Goal: Book appointment/travel/reservation

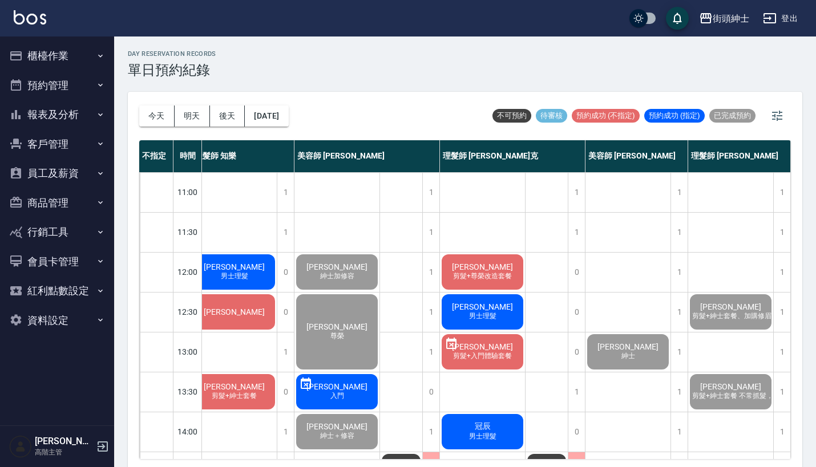
scroll to position [0, 15]
click at [151, 121] on button "今天" at bounding box center [156, 116] width 35 height 21
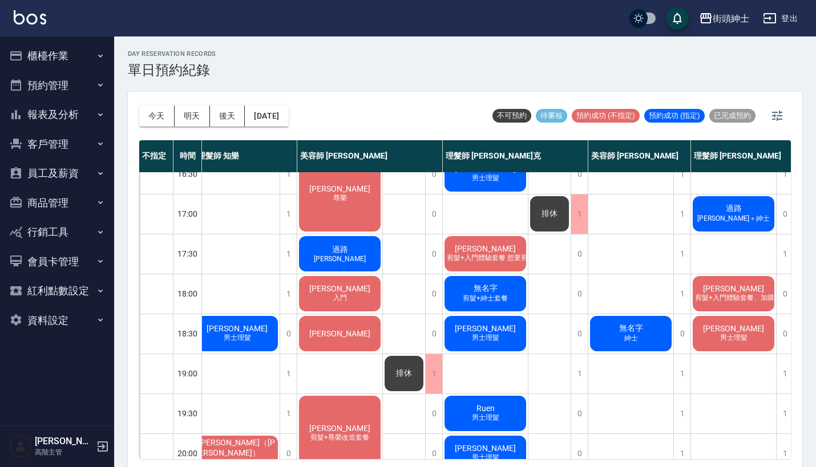
scroll to position [295, 7]
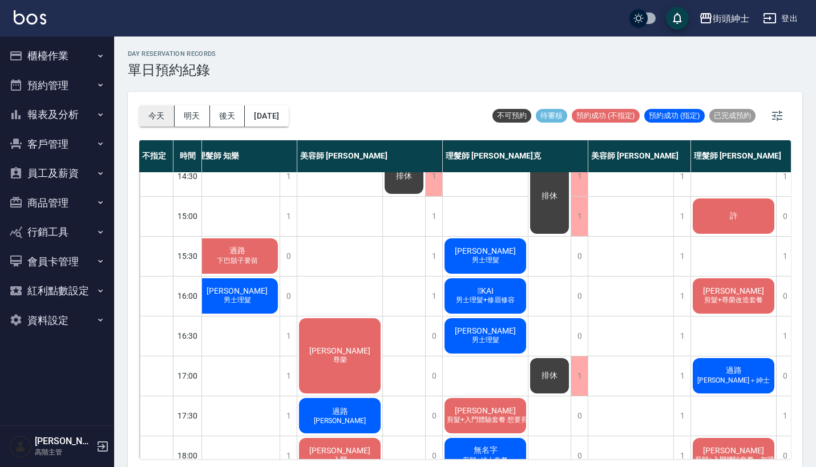
click at [160, 111] on button "今天" at bounding box center [156, 116] width 35 height 21
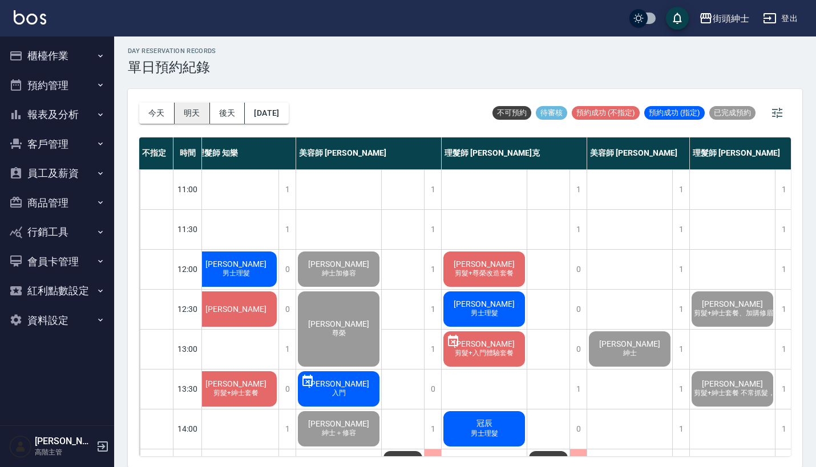
scroll to position [0, 9]
click at [205, 117] on button "明天" at bounding box center [192, 113] width 35 height 21
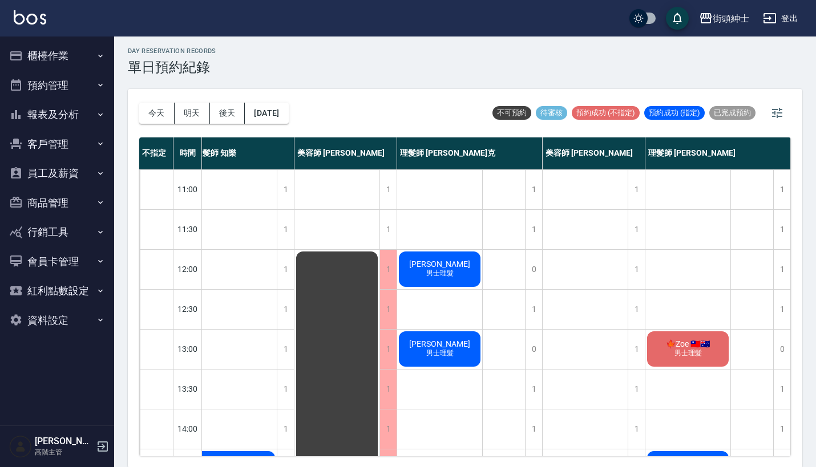
scroll to position [0, 13]
click at [223, 113] on button "後天" at bounding box center [227, 113] width 35 height 21
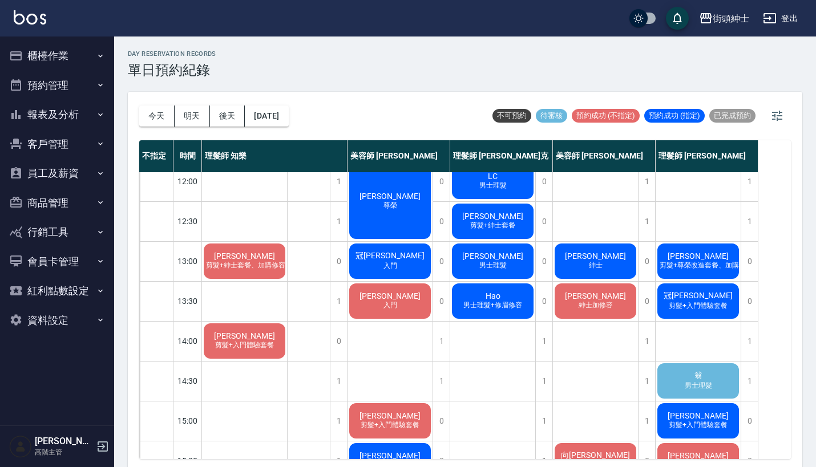
click at [696, 384] on span "男士理髮" at bounding box center [698, 386] width 32 height 10
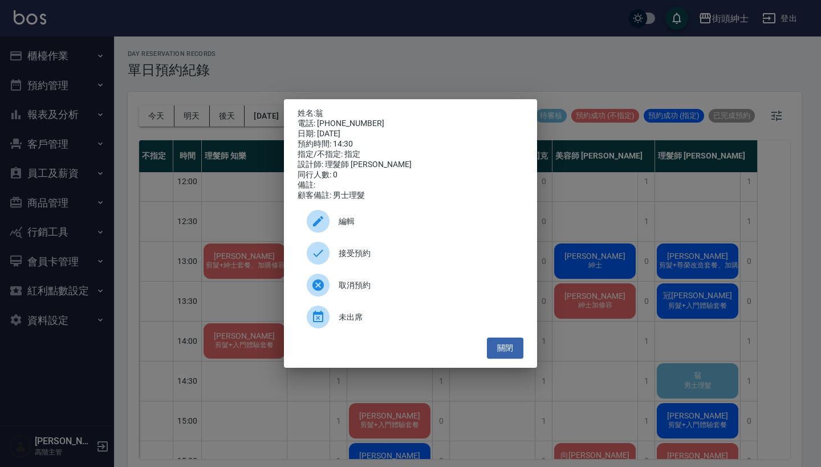
click at [406, 260] on span "接受預約" at bounding box center [427, 254] width 176 height 12
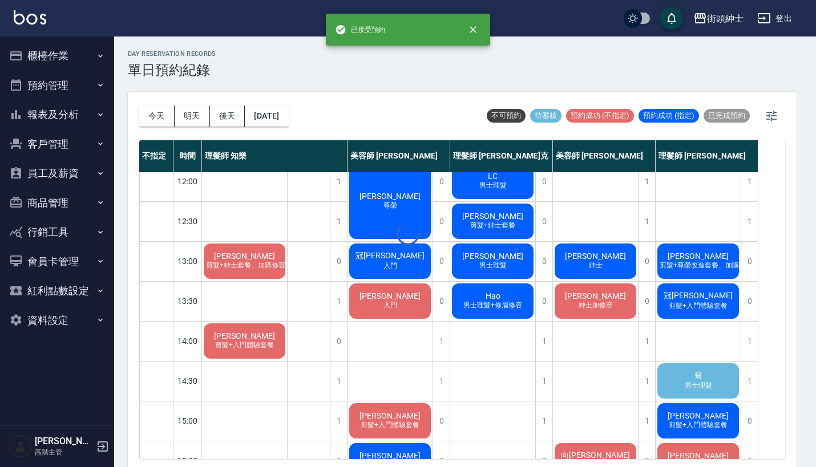
click at [262, 116] on div "day Reservation records 單日預約紀錄 今天 明天 後天 2025/10/10 不可預約 待審核 預約成功 (不指定) 預約成功 (指定…" at bounding box center [462, 254] width 696 height 434
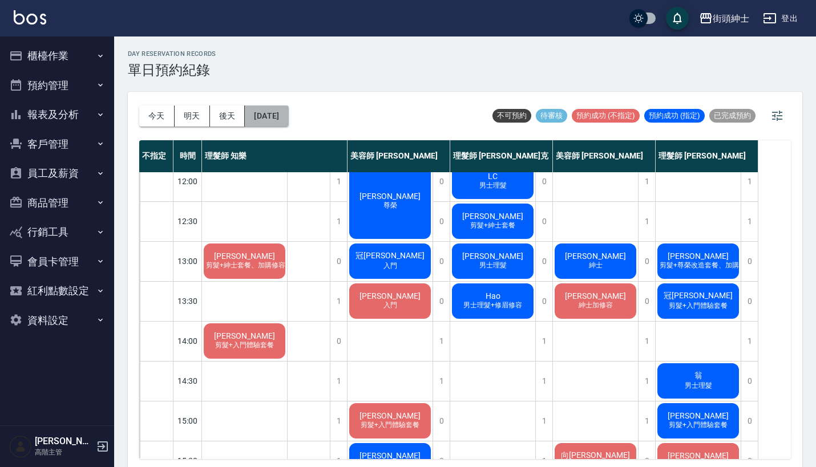
click at [273, 111] on button "[DATE]" at bounding box center [266, 116] width 43 height 21
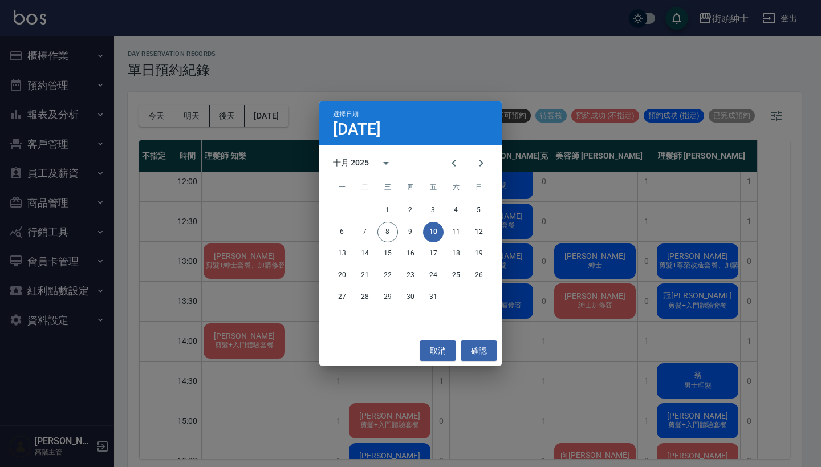
click at [381, 75] on div "選擇日期 10月10日 十月 2025 一 二 三 四 五 六 日 1 2 3 4 5 6 7 8 9 10 11 12 13 14 15 16 17 18 …" at bounding box center [410, 233] width 821 height 467
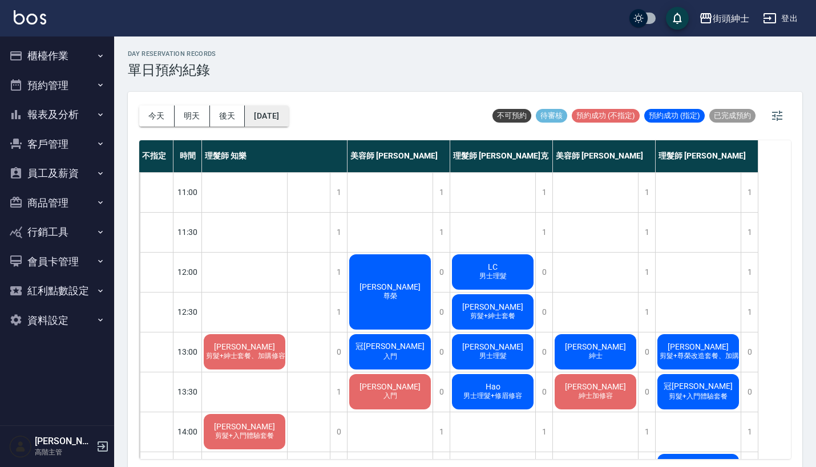
click at [288, 116] on button "[DATE]" at bounding box center [266, 116] width 43 height 21
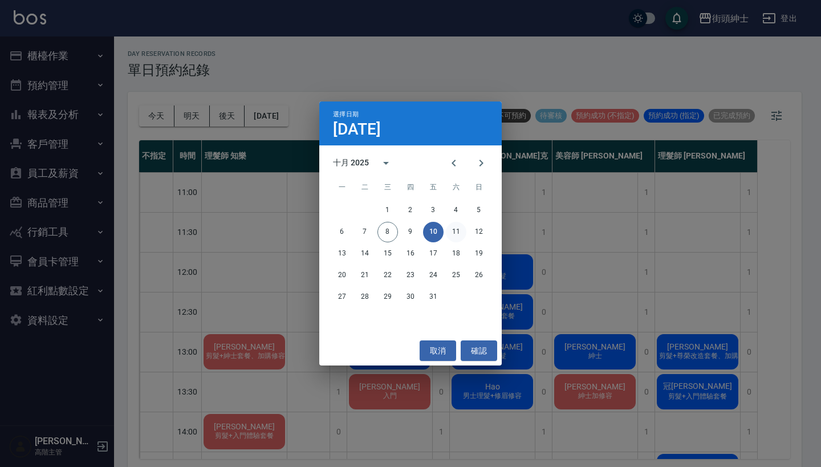
click at [458, 232] on button "11" at bounding box center [456, 232] width 21 height 21
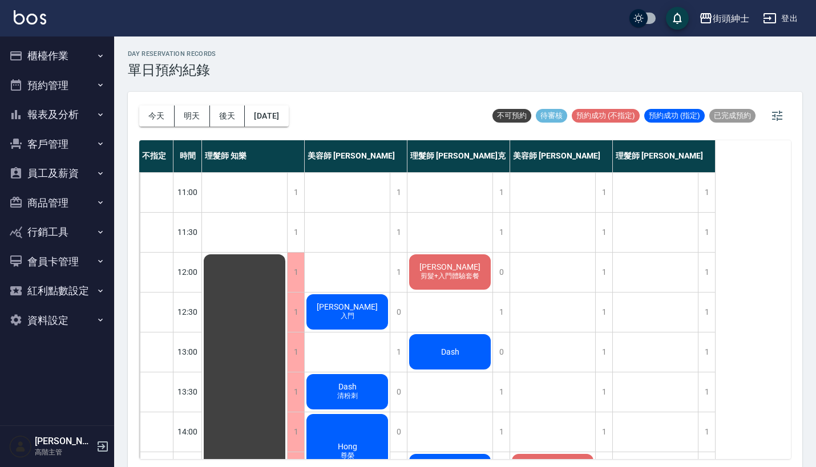
click at [161, 106] on button "今天" at bounding box center [156, 116] width 35 height 21
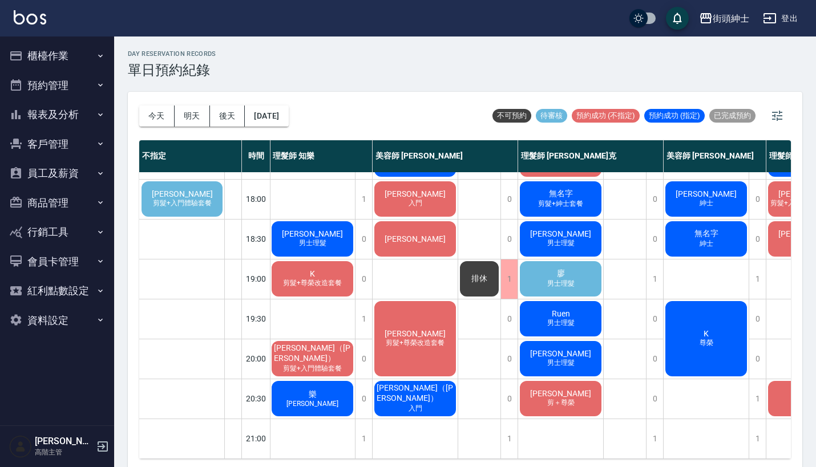
click at [576, 269] on div "廖 男士理髮" at bounding box center [560, 279] width 85 height 39
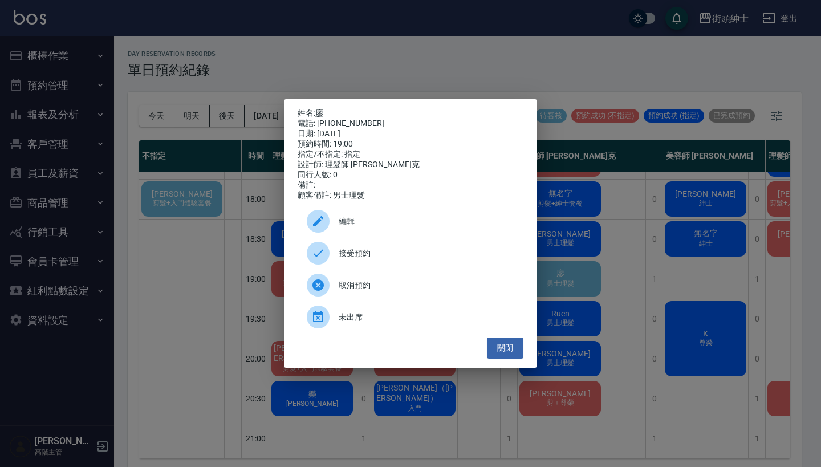
click at [417, 258] on span "接受預約" at bounding box center [427, 254] width 176 height 12
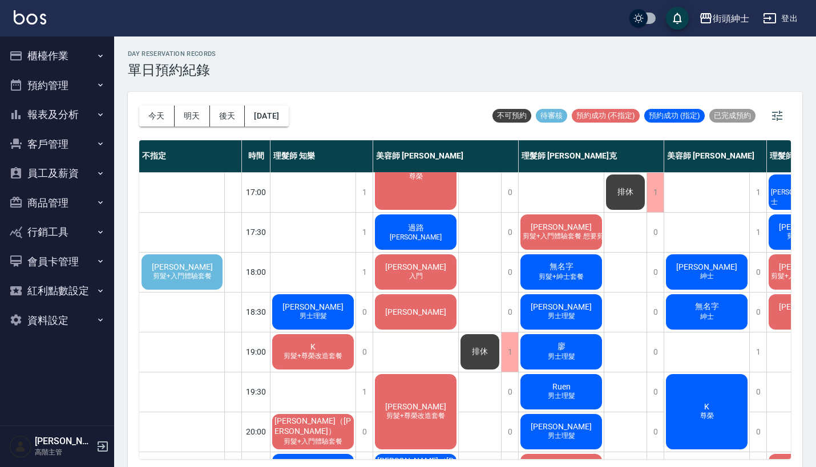
scroll to position [479, 0]
click at [184, 280] on span "剪髮+入門體驗套餐" at bounding box center [182, 276] width 63 height 10
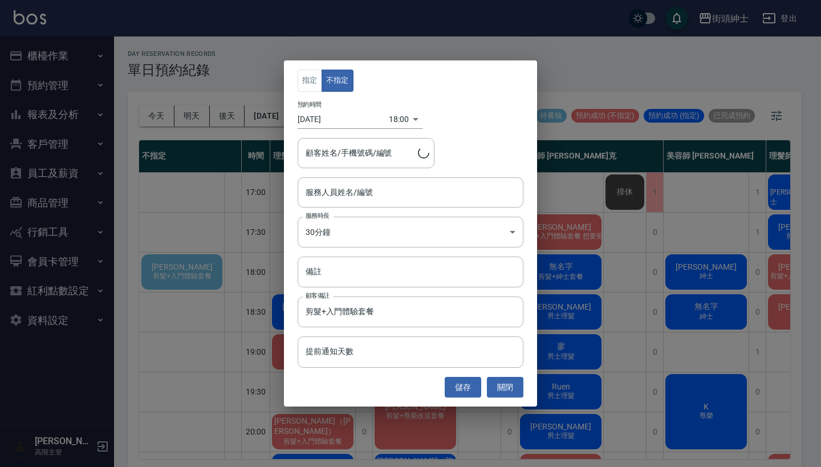
type input "強尼/0977393655"
click at [269, 68] on div "指定 不指定 預約時間 2025/10/08 18:00 1759917600000 顧客姓名/手機號碼/編號 強尼/0977393655 顧客姓名/手機號碼…" at bounding box center [410, 233] width 821 height 467
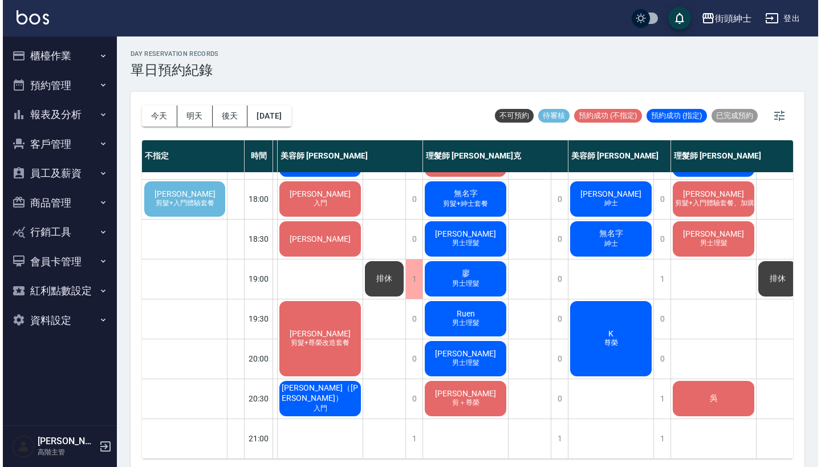
scroll to position [561, 92]
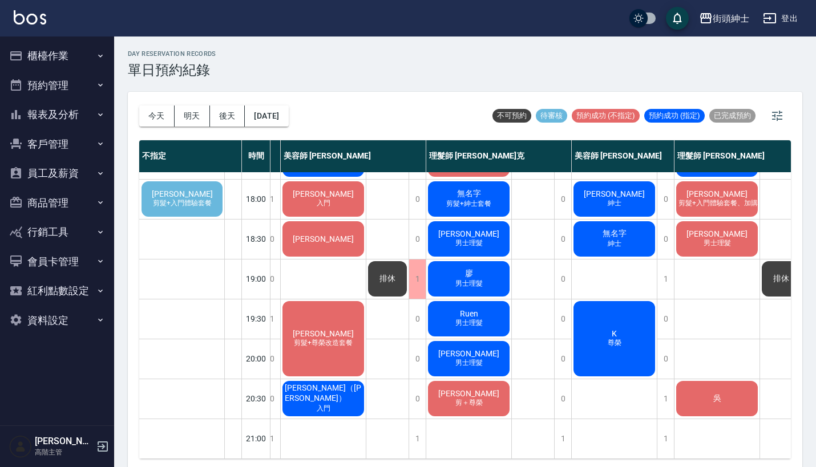
click at [184, 189] on span "[PERSON_NAME]" at bounding box center [182, 193] width 66 height 9
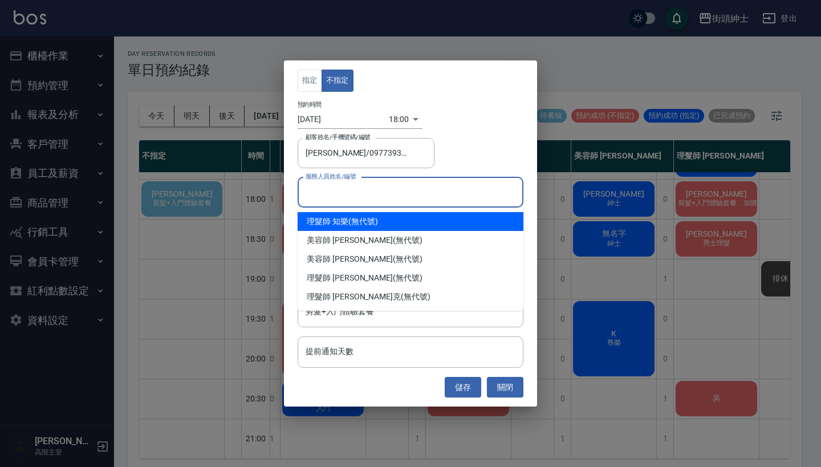
click at [359, 195] on input "服務人員姓名/編號" at bounding box center [411, 193] width 216 height 20
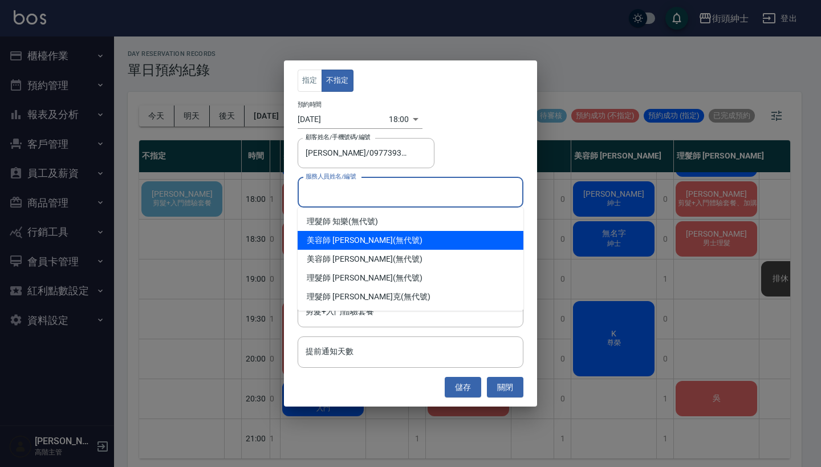
click at [374, 238] on div "美容師 [PERSON_NAME] (無代號)" at bounding box center [411, 240] width 226 height 19
type input "美容師 [PERSON_NAME](無代號)"
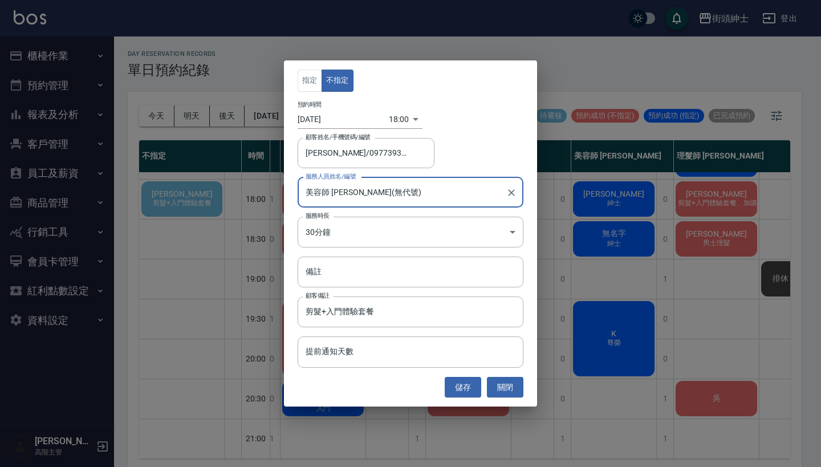
click at [402, 112] on body "街頭紳士 登出 櫃檯作業 打帳單 帳單列表 掛單列表 座位開單 營業儀表板 現金收支登錄 高階收支登錄 材料自購登錄 每日結帳 排班表 現場電腦打卡 掃碼打卡…" at bounding box center [410, 235] width 821 height 471
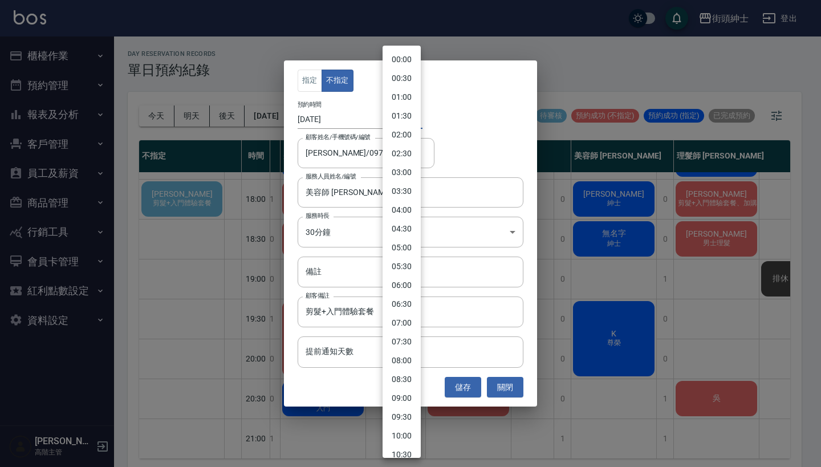
scroll to position [486, 0]
click at [406, 289] on li "19:00" at bounding box center [402, 288] width 38 height 19
type input "1759921200000"
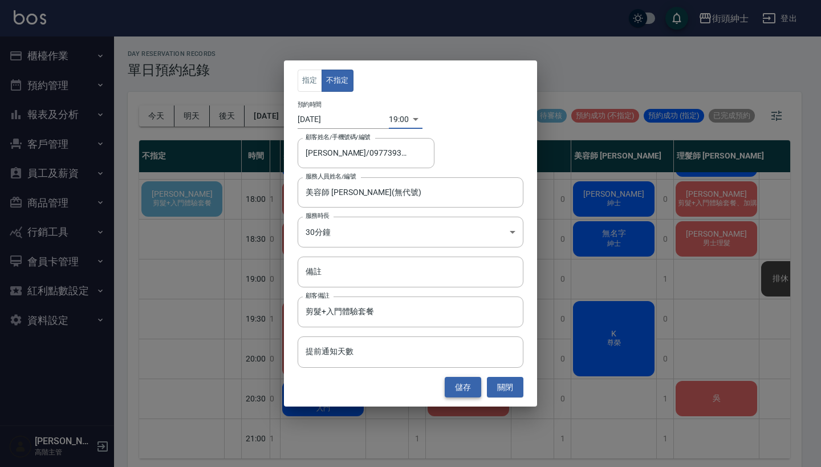
click at [460, 388] on button "儲存" at bounding box center [463, 387] width 37 height 21
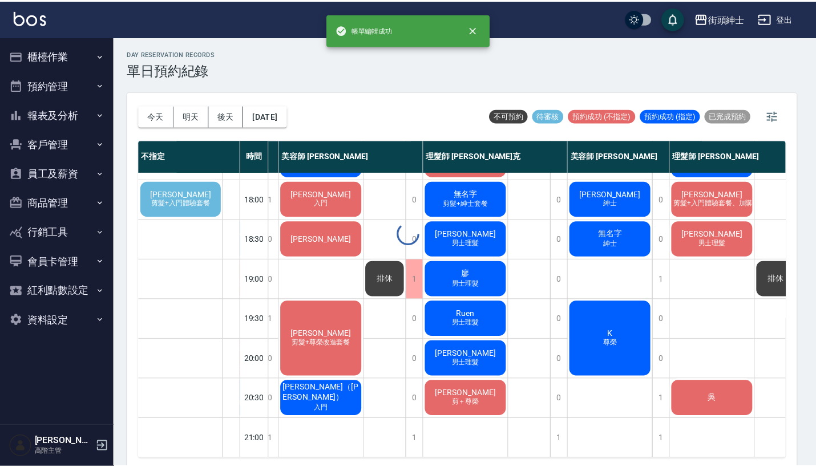
scroll to position [561, 53]
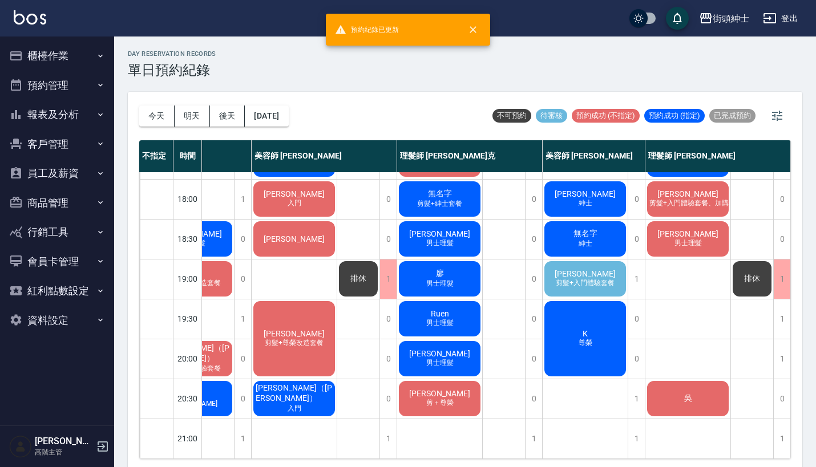
click at [602, 266] on div "強尼 剪髮+入門體驗套餐" at bounding box center [584, 279] width 85 height 39
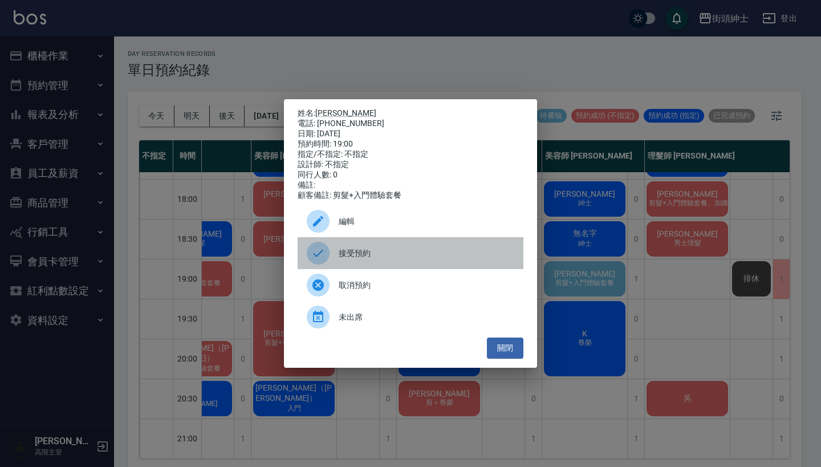
click at [378, 256] on span "接受預約" at bounding box center [427, 254] width 176 height 12
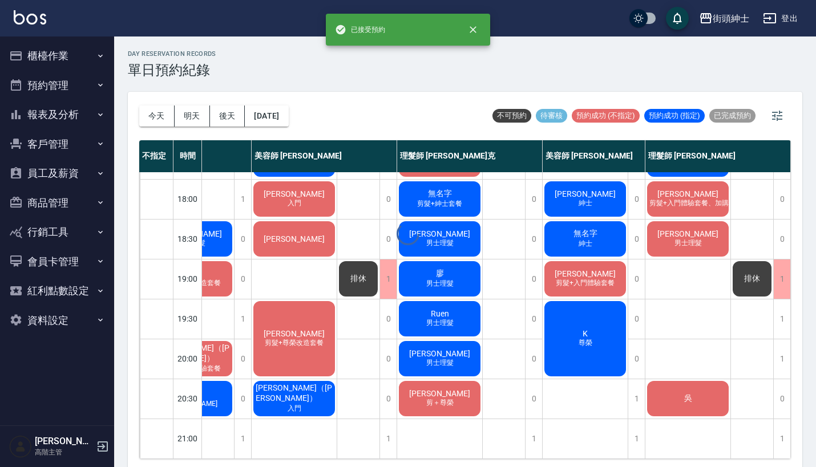
click at [590, 280] on div at bounding box center [408, 233] width 816 height 467
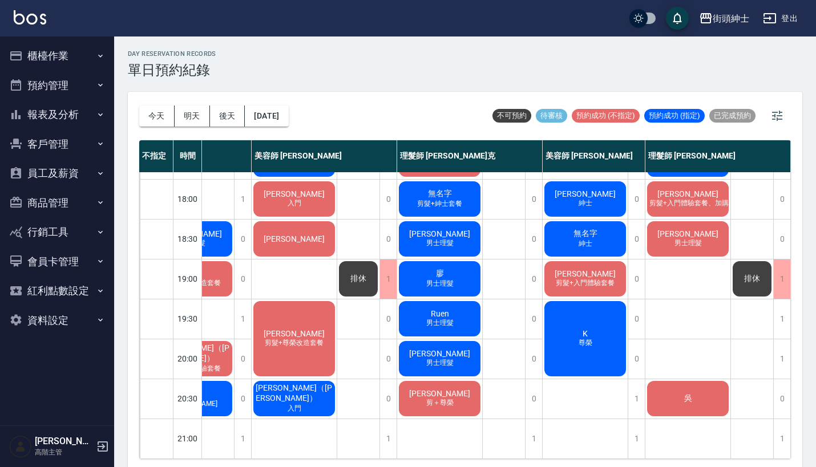
click at [597, 281] on div "強尼 剪髮+入門體驗套餐" at bounding box center [584, 279] width 85 height 39
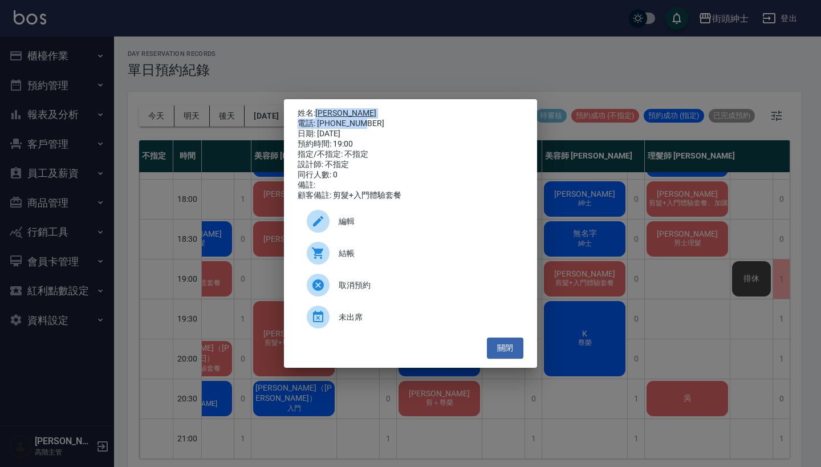
drag, startPoint x: 375, startPoint y: 123, endPoint x: 317, endPoint y: 112, distance: 59.2
click at [317, 112] on div "姓名: 強尼 電話: 0977393655 日期: 2025/10/08 預約時間: 19:00 指定/不指定: 不指定 設計師: 不指定 同行人數: 0 備…" at bounding box center [411, 154] width 226 height 92
click at [374, 120] on div "電話: 0977393655" at bounding box center [411, 124] width 226 height 10
drag, startPoint x: 374, startPoint y: 120, endPoint x: 321, endPoint y: 114, distance: 53.5
click at [321, 114] on div "姓名: 強尼 電話: 0977393655 日期: 2025/10/08 預約時間: 19:00 指定/不指定: 不指定 設計師: 不指定 同行人數: 0 備…" at bounding box center [411, 154] width 226 height 92
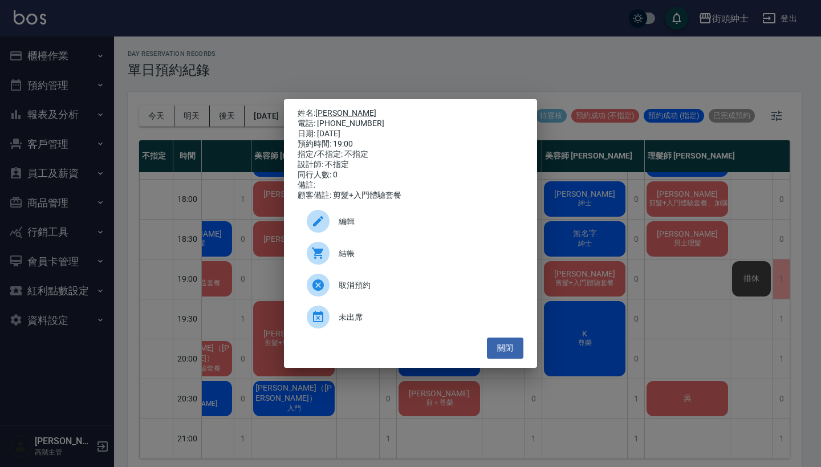
click at [359, 48] on div "姓名: 強尼 電話: 0977393655 日期: 2025/10/08 預約時間: 19:00 指定/不指定: 不指定 設計師: 不指定 同行人數: 0 備…" at bounding box center [410, 233] width 821 height 467
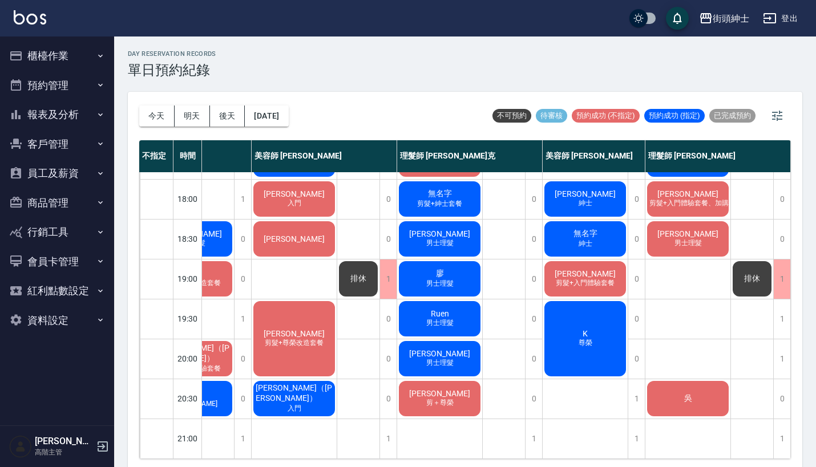
scroll to position [558, 59]
click at [773, 314] on div "1" at bounding box center [781, 318] width 17 height 39
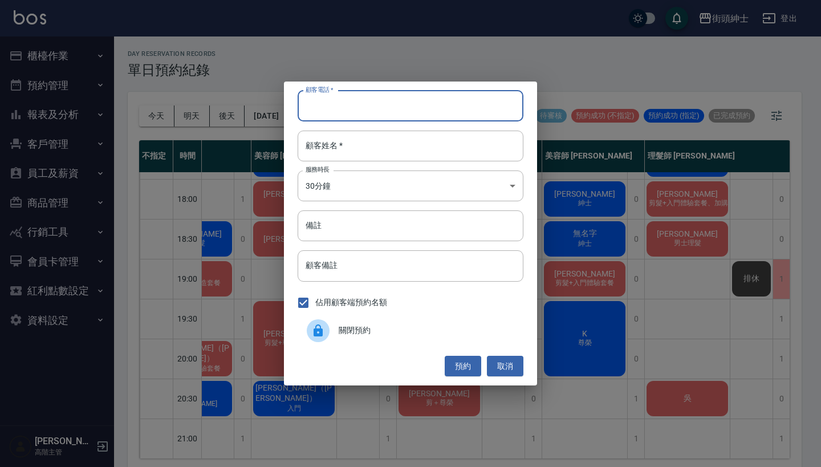
paste input "強尼 電話: 0977393655"
type input "強尼 電話: 0977393655"
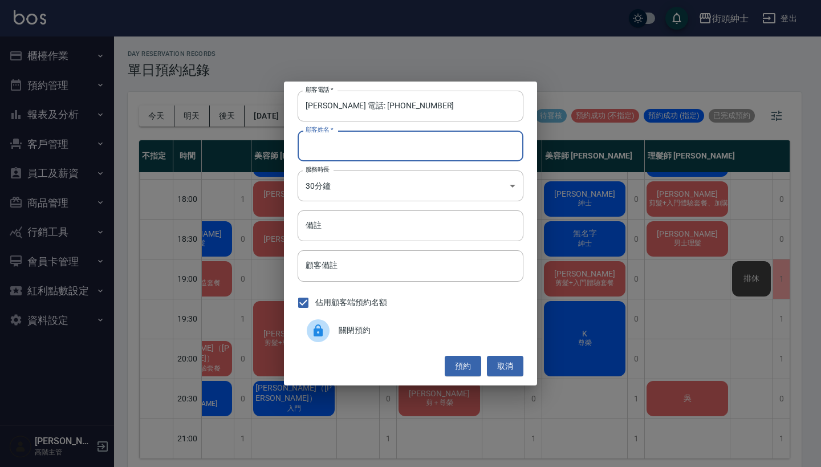
paste input "強尼 電話: 0977393655"
type input "強尼 電話: 0977393655"
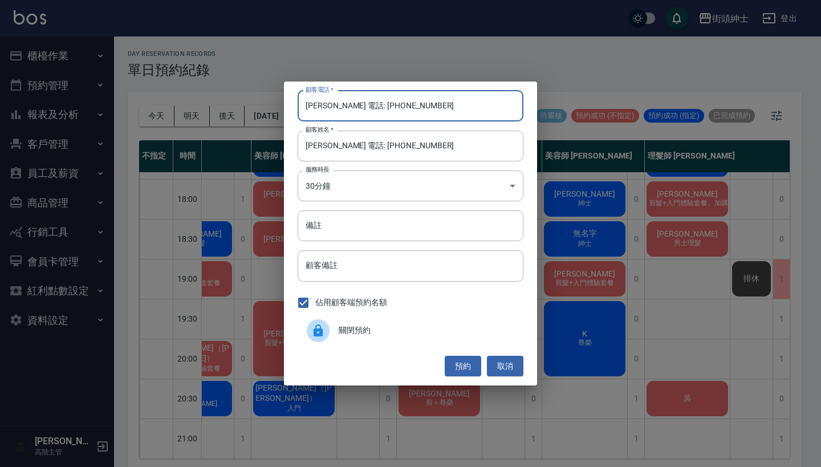
drag, startPoint x: 344, startPoint y: 108, endPoint x: 242, endPoint y: 108, distance: 101.5
click at [242, 108] on div "顧客電話   * 強尼 電話: 0977393655 顧客電話   * 顧客姓名   * 強尼 電話: 0977393655 顧客姓名   * 服務時長 30…" at bounding box center [410, 233] width 821 height 467
type input "0977393655"
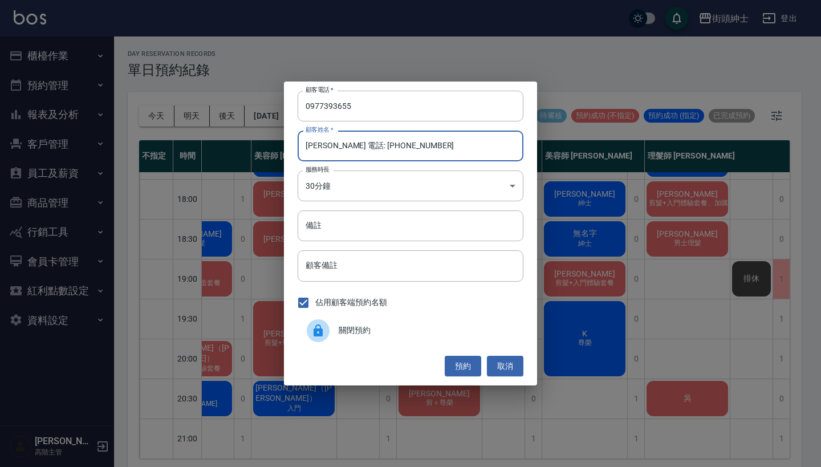
drag, startPoint x: 419, startPoint y: 151, endPoint x: 321, endPoint y: 150, distance: 97.5
click at [321, 150] on input "強尼 電話: 0977393655" at bounding box center [411, 146] width 226 height 31
type input "[PERSON_NAME]"
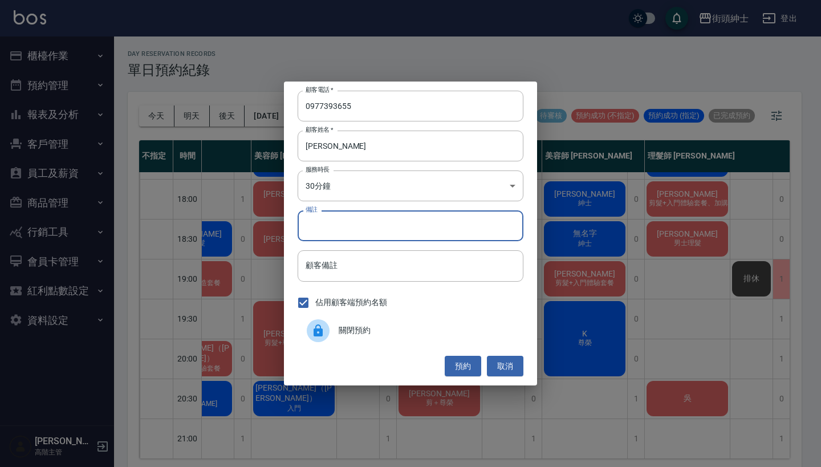
click at [325, 215] on input "備註" at bounding box center [411, 225] width 226 height 31
type input "b"
type input "入門"
click at [463, 360] on button "預約" at bounding box center [463, 366] width 37 height 21
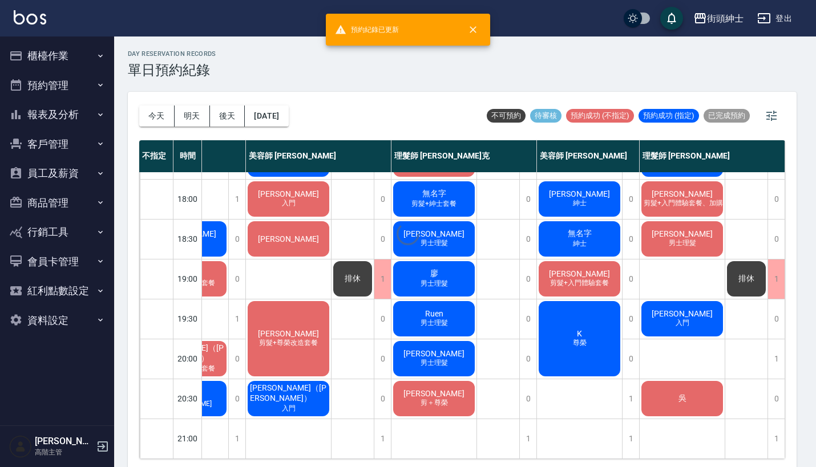
scroll to position [558, 53]
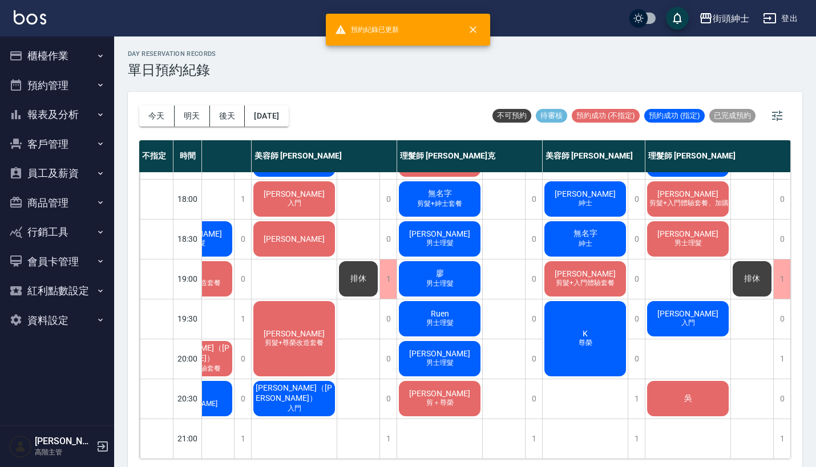
click at [674, 312] on div "強尼 入門" at bounding box center [687, 318] width 85 height 39
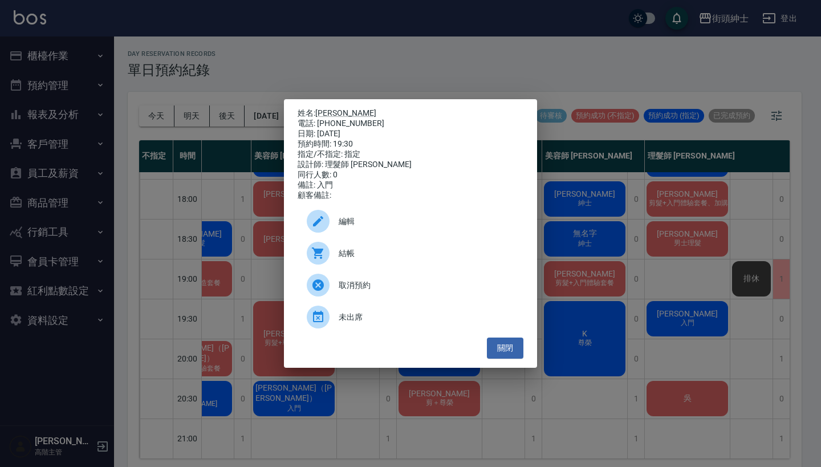
click at [384, 228] on span "編輯" at bounding box center [427, 222] width 176 height 12
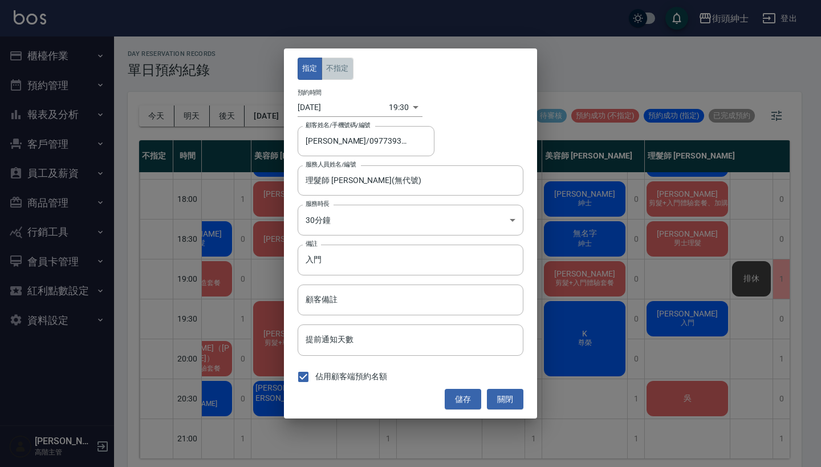
click at [344, 76] on button "不指定" at bounding box center [338, 69] width 32 height 22
click at [469, 396] on button "儲存" at bounding box center [463, 399] width 37 height 21
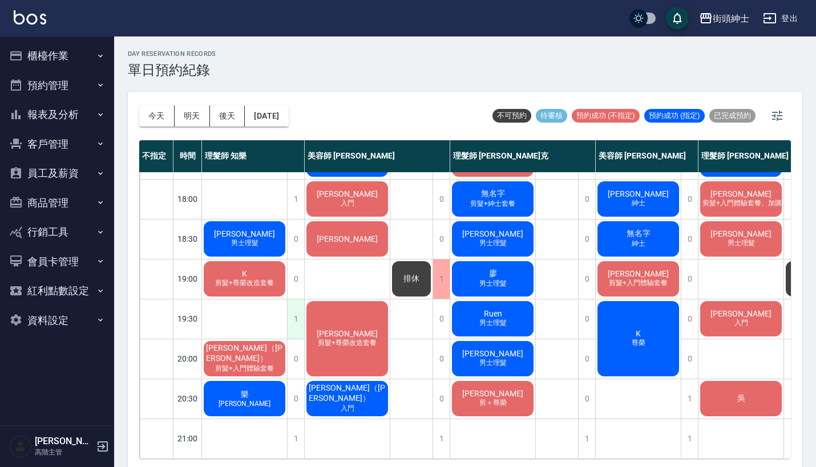
scroll to position [556, 0]
click at [296, 314] on div "1" at bounding box center [295, 318] width 17 height 39
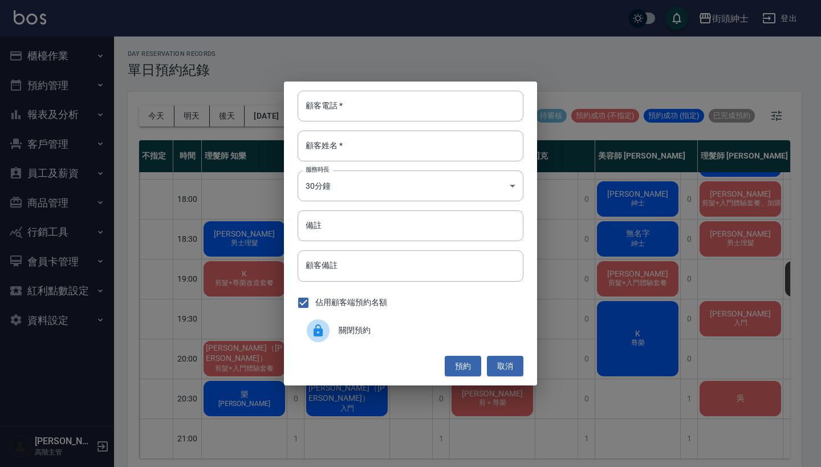
click at [325, 327] on icon at bounding box center [318, 331] width 14 height 14
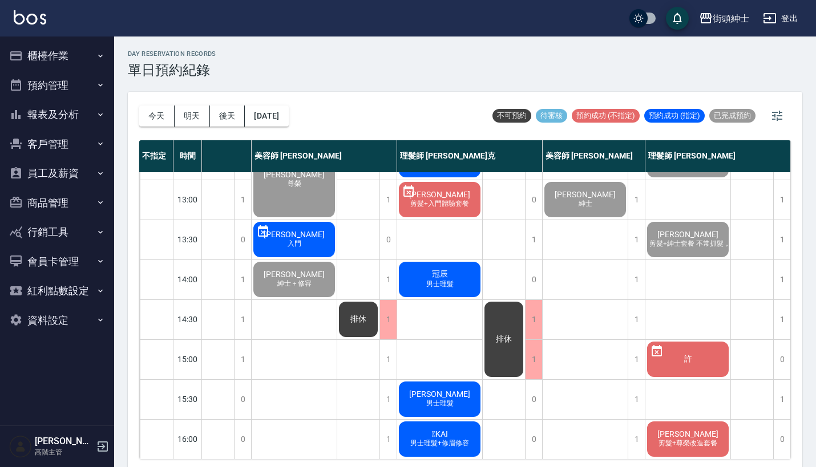
scroll to position [153, 101]
click at [191, 117] on button "明天" at bounding box center [192, 116] width 35 height 21
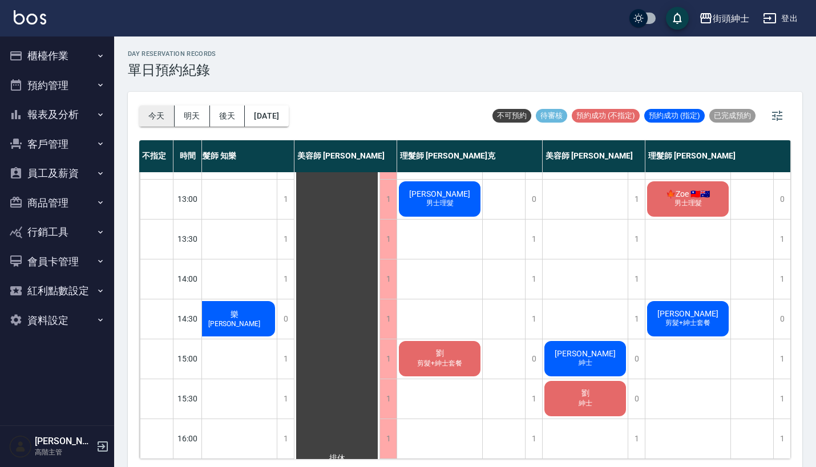
click at [144, 120] on button "今天" at bounding box center [156, 116] width 35 height 21
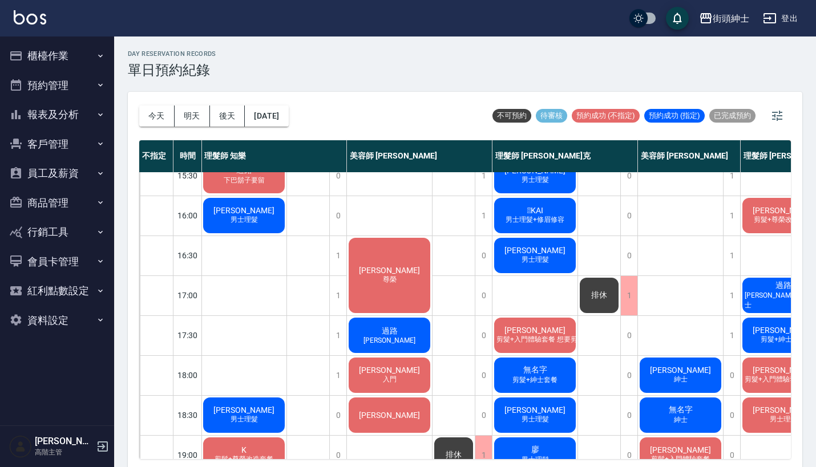
scroll to position [375, 1]
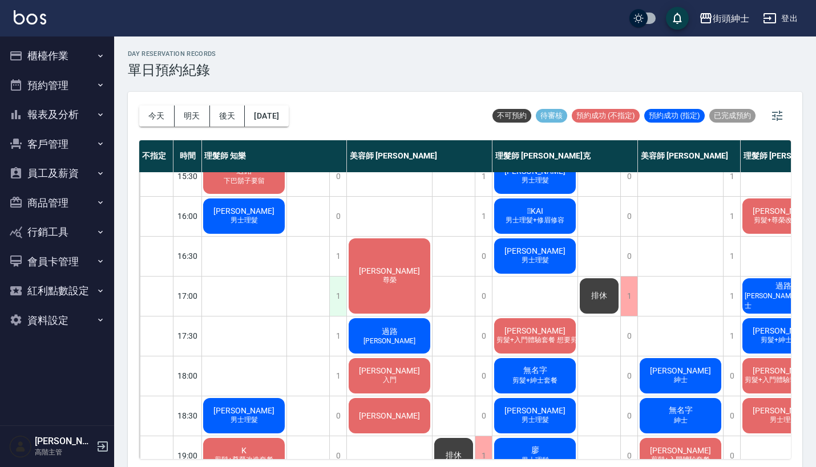
click at [340, 293] on div "1" at bounding box center [337, 296] width 17 height 39
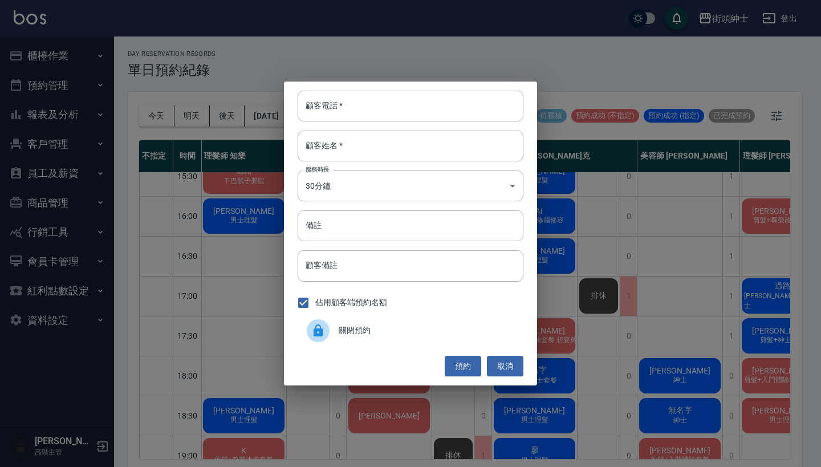
click at [363, 335] on span "關閉預約" at bounding box center [427, 331] width 176 height 12
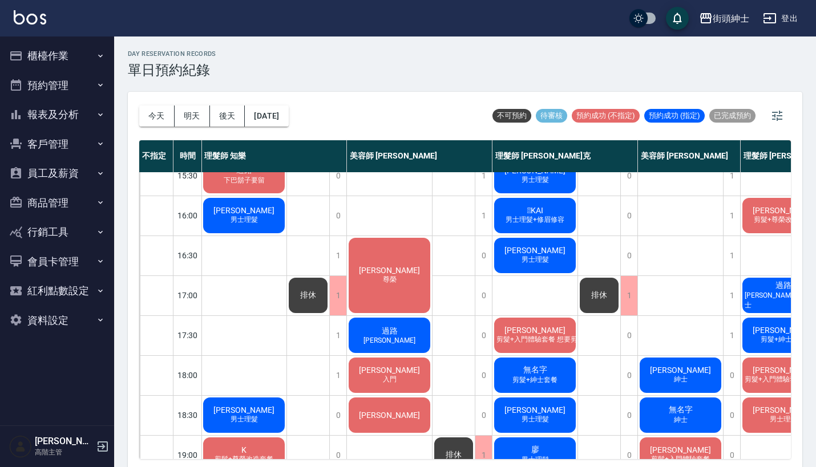
scroll to position [376, 1]
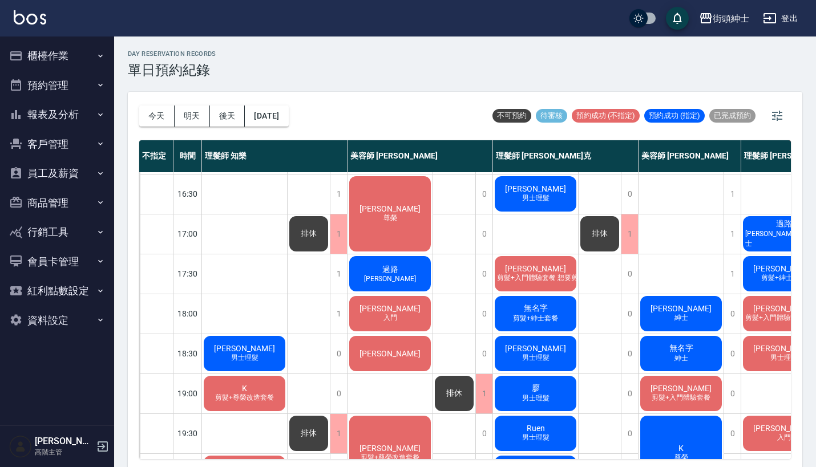
scroll to position [363, 0]
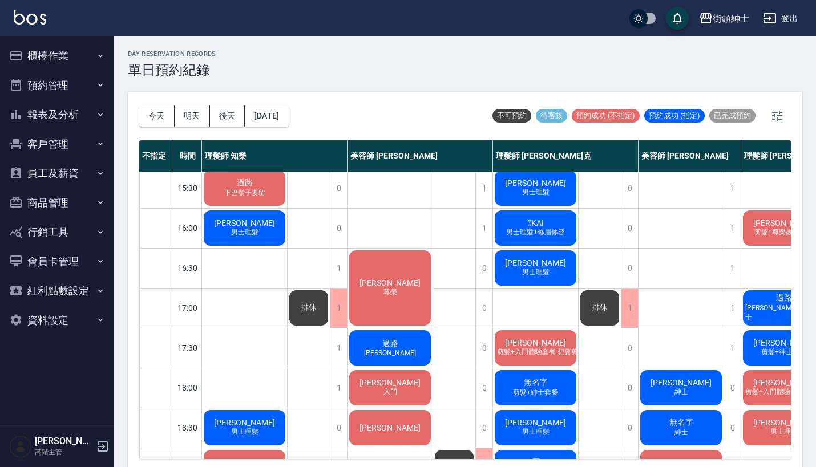
click at [532, 342] on span "[PERSON_NAME]" at bounding box center [535, 342] width 66 height 9
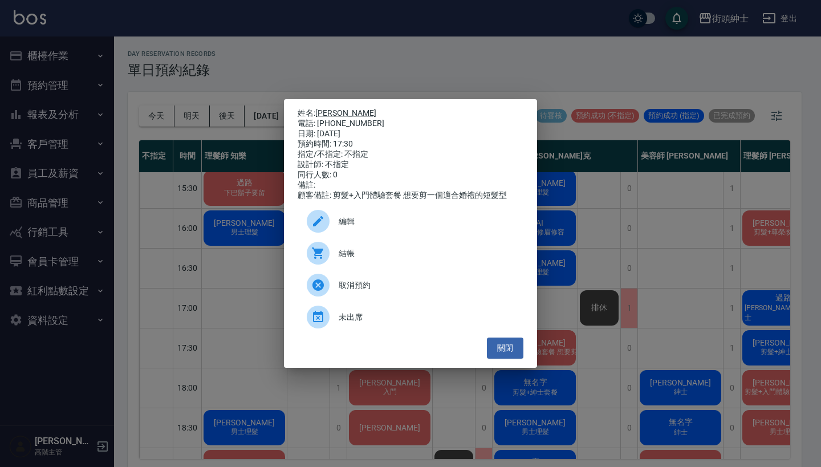
click at [388, 224] on span "編輯" at bounding box center [427, 222] width 176 height 12
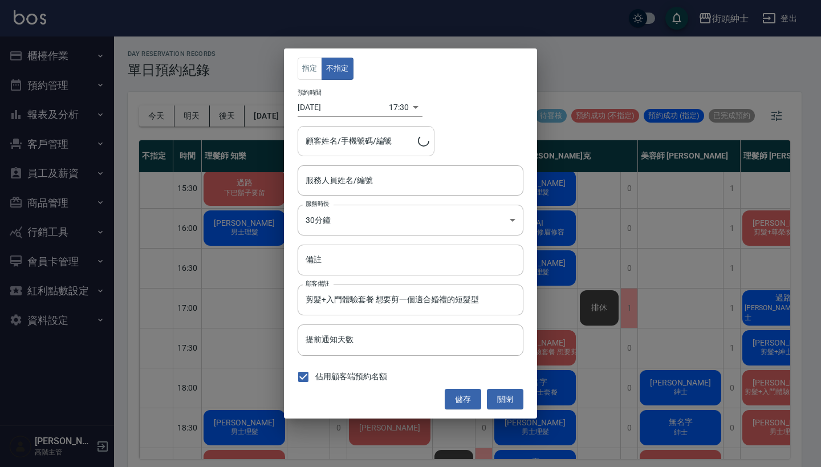
type input "理髮師 [PERSON_NAME](無代號)"
type input "[PERSON_NAME]/0954056699"
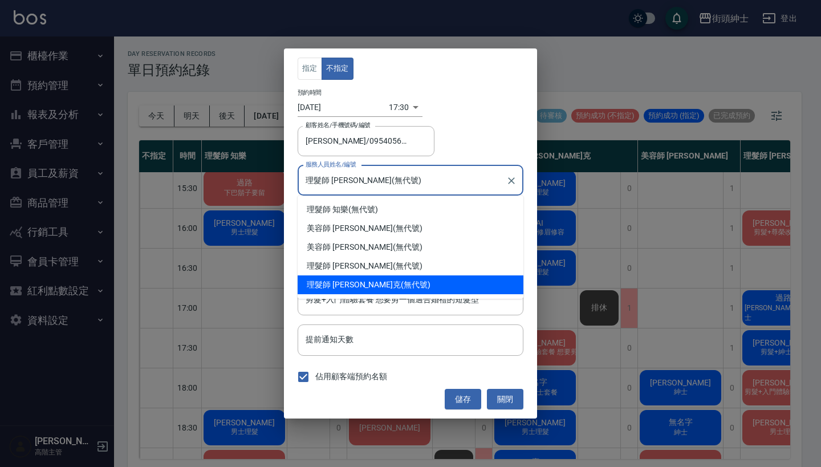
click at [360, 174] on input "理髮師 [PERSON_NAME](無代號)" at bounding box center [402, 181] width 198 height 20
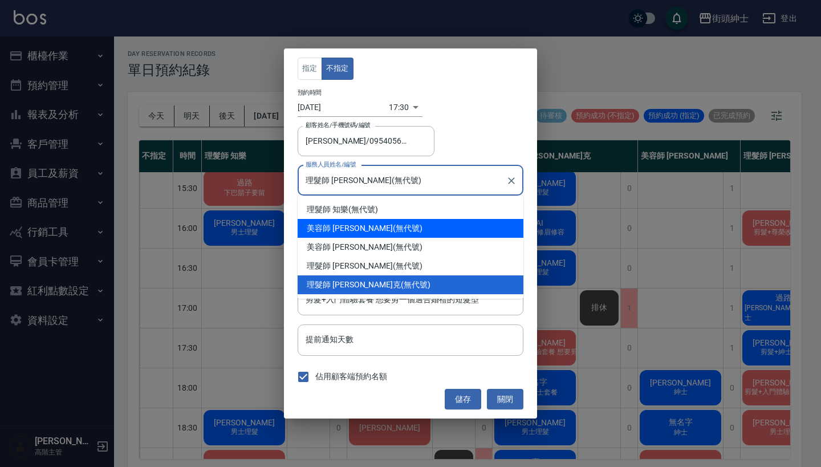
click at [360, 219] on div "美容師 [PERSON_NAME] (無代號)" at bounding box center [411, 228] width 226 height 19
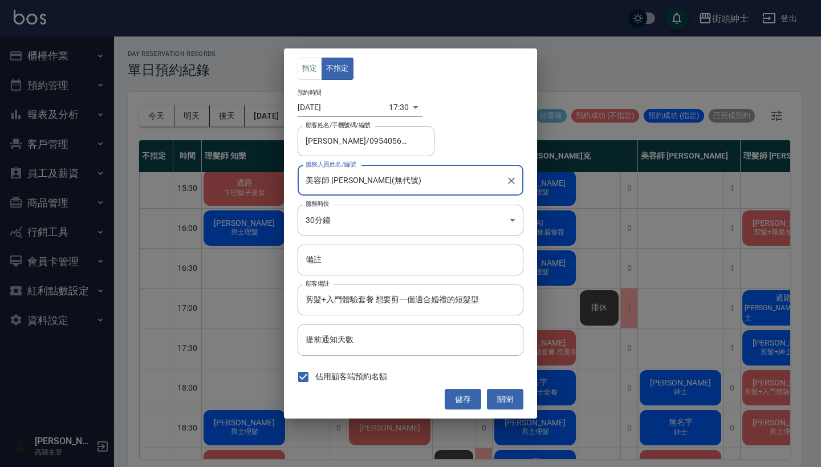
click at [366, 189] on input "美容師 [PERSON_NAME](無代號)" at bounding box center [402, 181] width 198 height 20
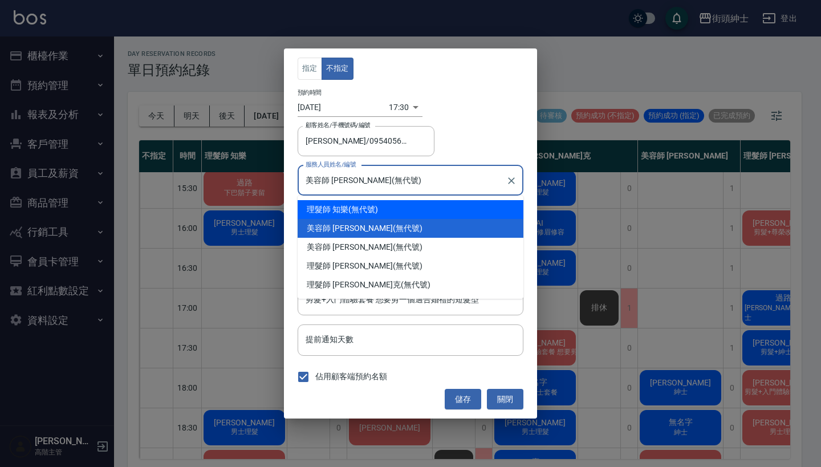
click at [366, 208] on div "理髮師 知樂 (無代號)" at bounding box center [411, 209] width 226 height 19
type input "理髮師 知樂(無代號)"
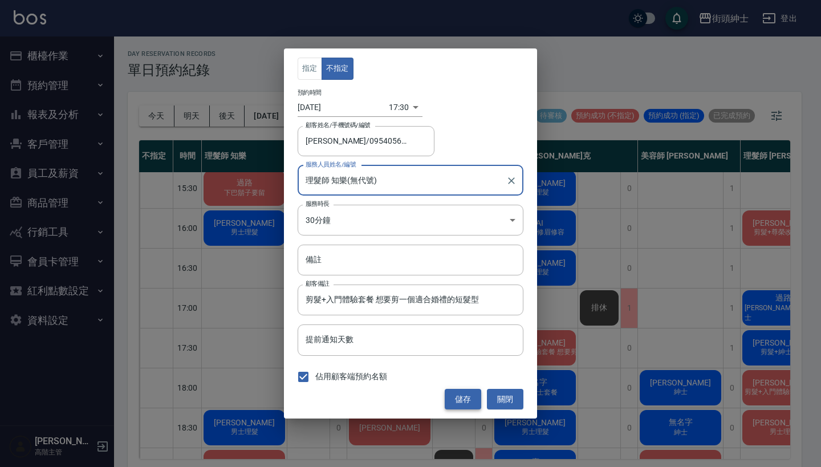
click at [461, 399] on button "儲存" at bounding box center [463, 399] width 37 height 21
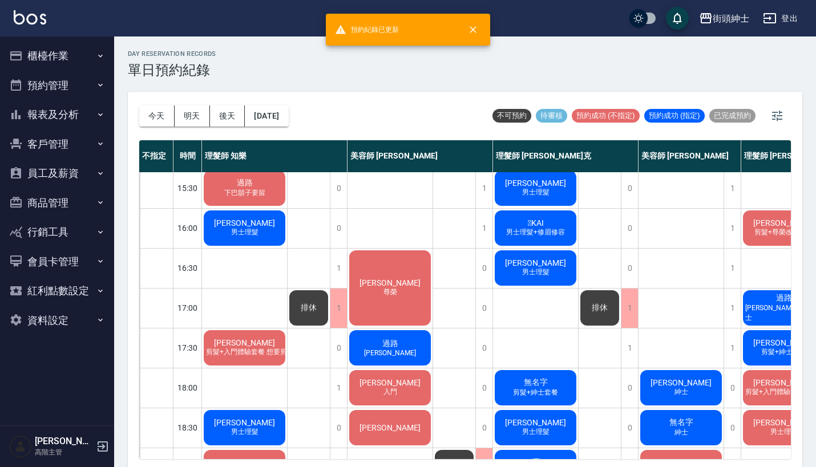
click at [313, 305] on span "排休" at bounding box center [308, 308] width 21 height 10
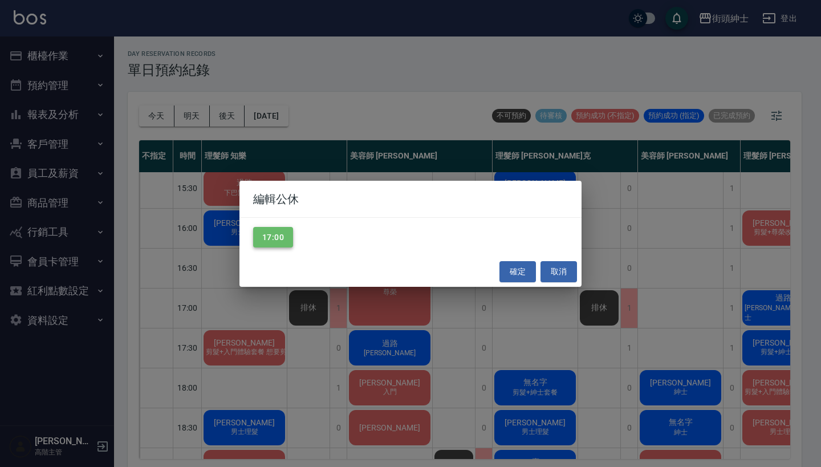
click at [256, 246] on button "17:00" at bounding box center [273, 237] width 40 height 21
click at [264, 238] on button "17:00" at bounding box center [273, 237] width 40 height 21
click at [510, 269] on button "確定" at bounding box center [518, 271] width 37 height 21
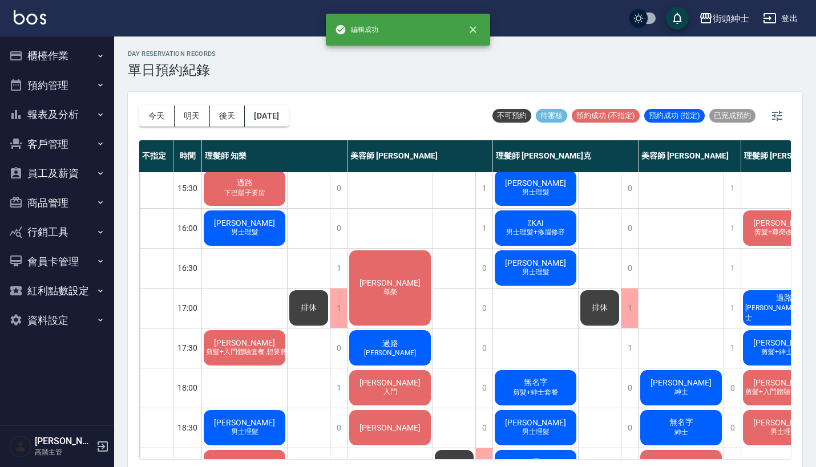
click at [598, 309] on span "排休" at bounding box center [599, 308] width 21 height 10
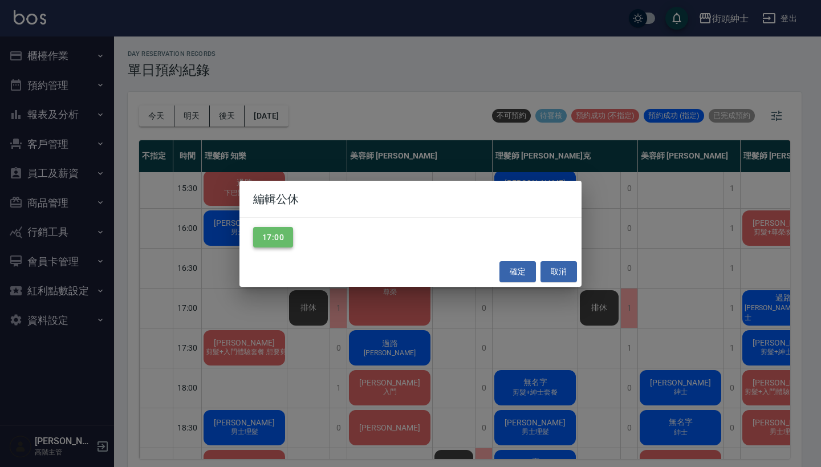
click at [279, 244] on button "17:00" at bounding box center [273, 237] width 40 height 21
click at [521, 265] on button "確定" at bounding box center [518, 271] width 37 height 21
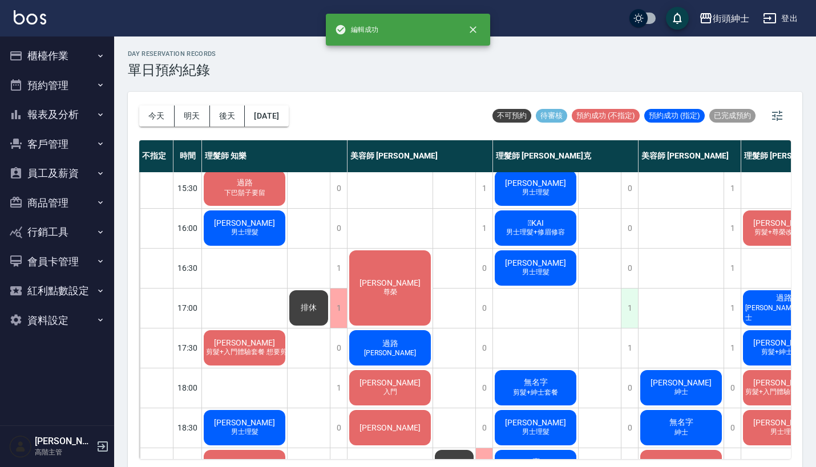
click at [630, 301] on div "1" at bounding box center [629, 308] width 17 height 39
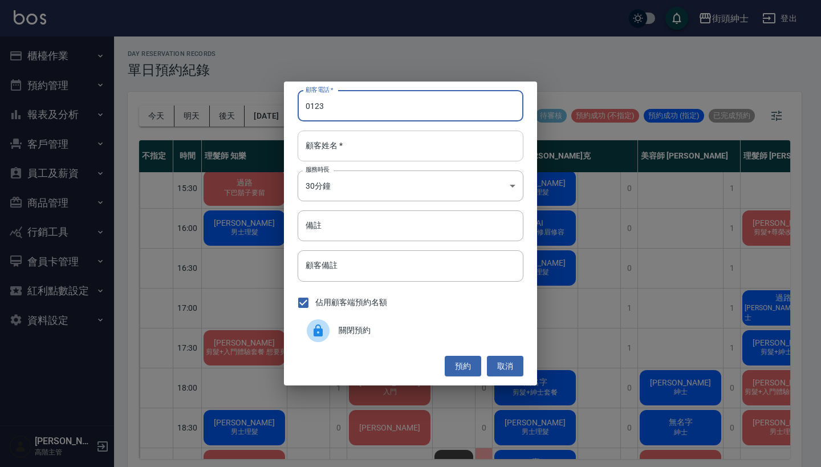
type input "0123"
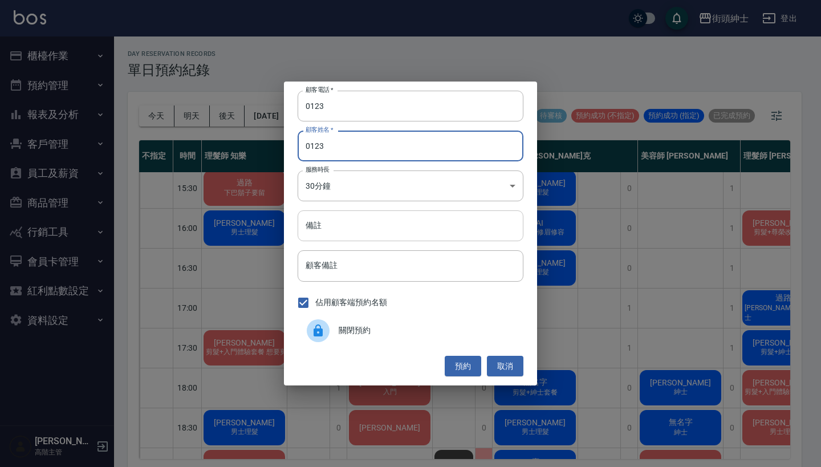
type input "0123"
click at [376, 232] on input "備註" at bounding box center [411, 225] width 226 height 31
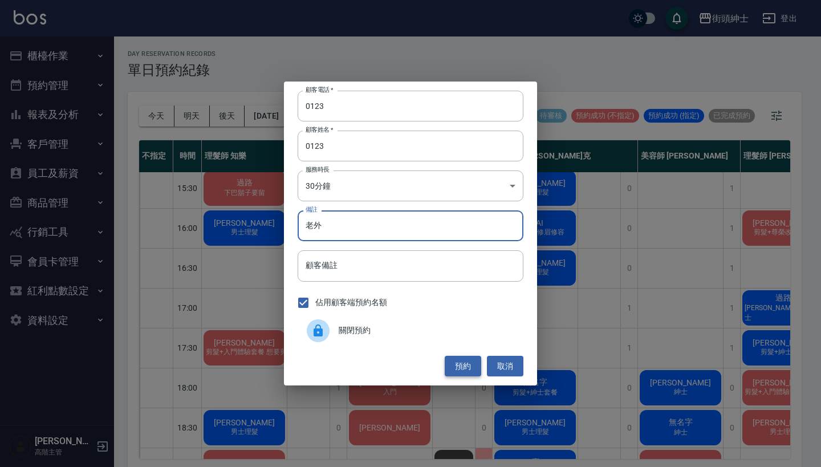
type input "老外"
click at [459, 367] on button "預約" at bounding box center [463, 366] width 37 height 21
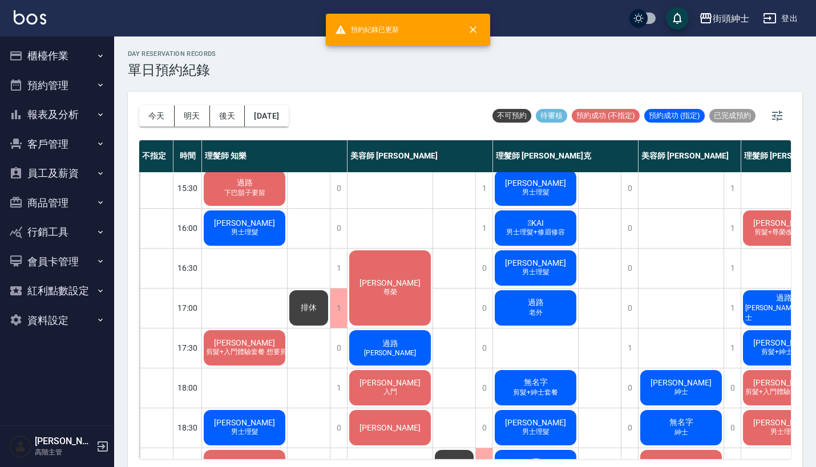
click at [552, 301] on div "過路 老外" at bounding box center [535, 308] width 85 height 39
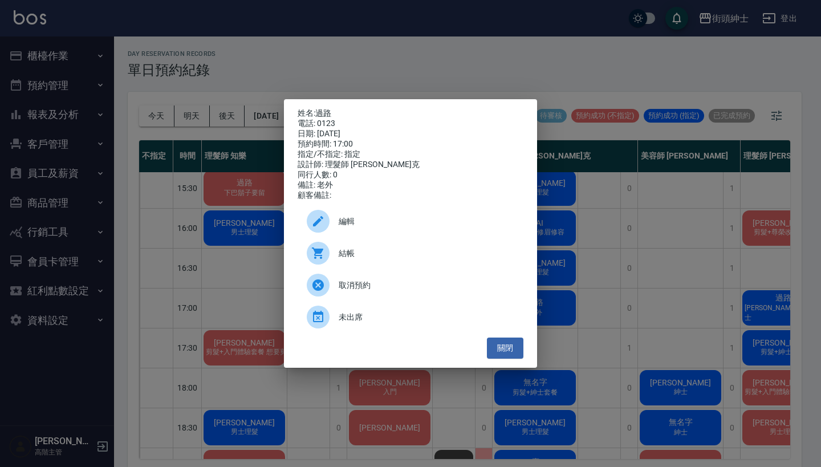
click at [441, 216] on div "編輯" at bounding box center [411, 221] width 226 height 32
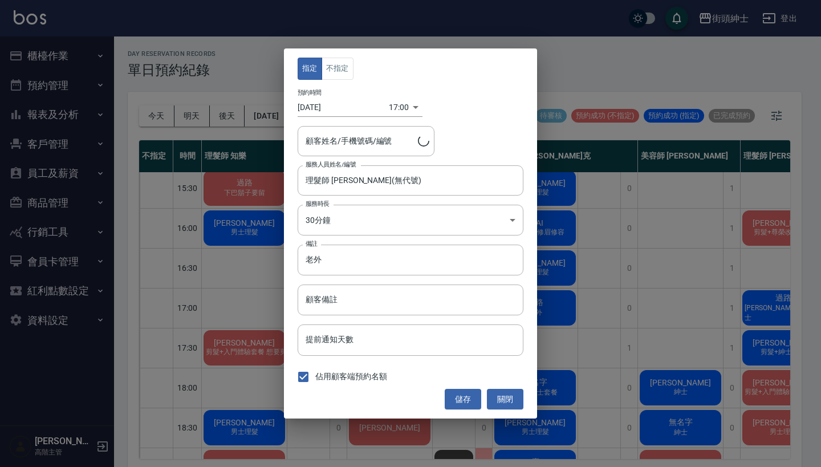
type input "過路/0123"
click at [331, 68] on button "不指定" at bounding box center [338, 69] width 32 height 22
click at [462, 396] on button "儲存" at bounding box center [463, 399] width 37 height 21
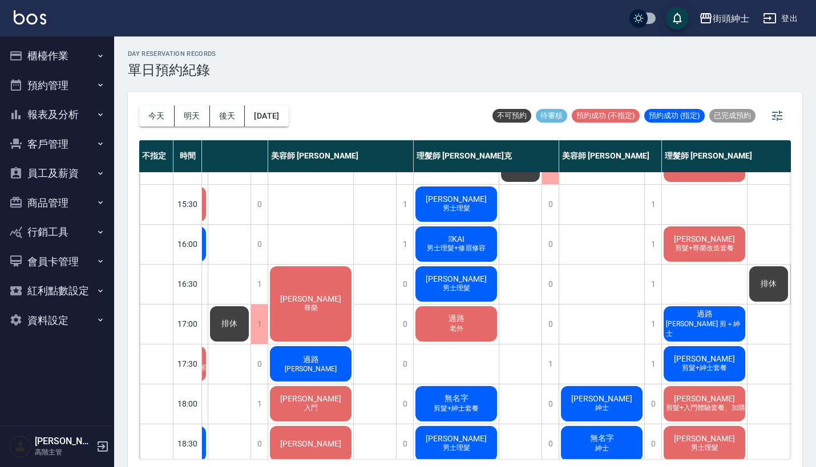
scroll to position [329, 79]
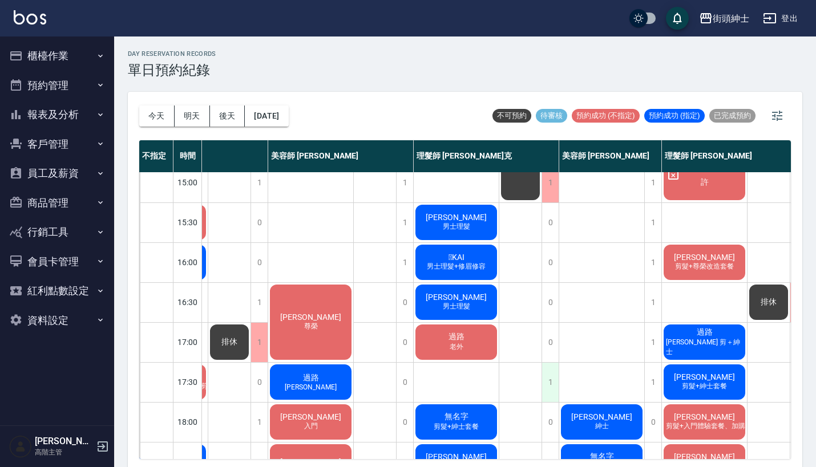
click at [550, 376] on div "1" at bounding box center [549, 382] width 17 height 39
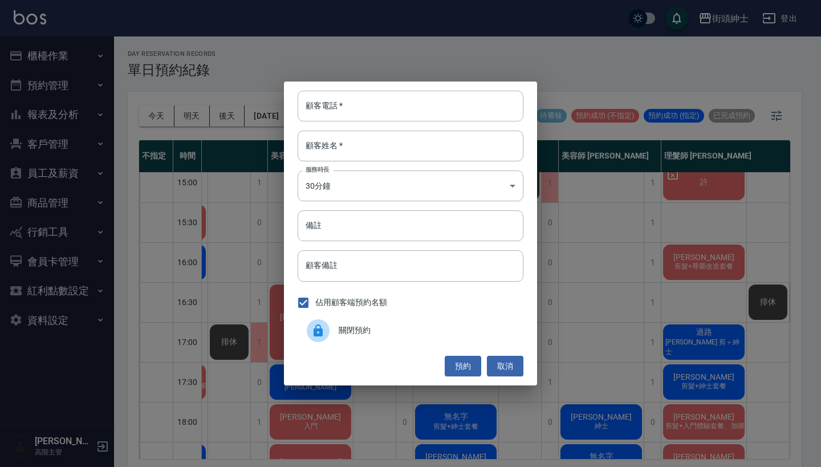
click at [372, 323] on div "關閉預約" at bounding box center [411, 331] width 226 height 32
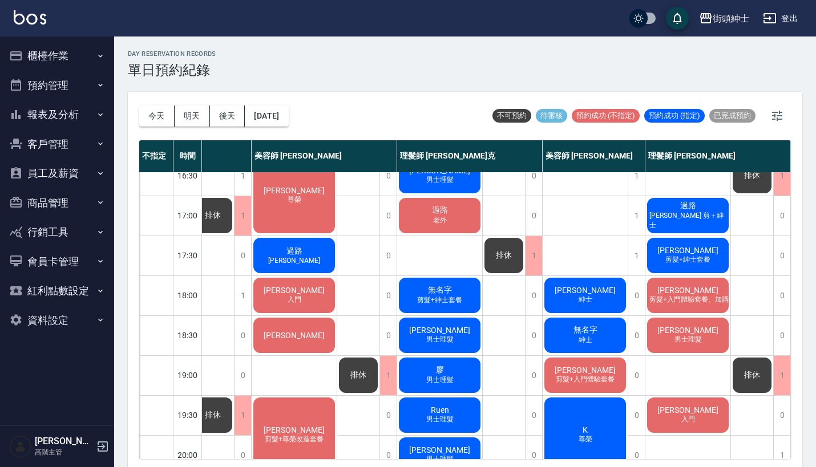
scroll to position [0, 0]
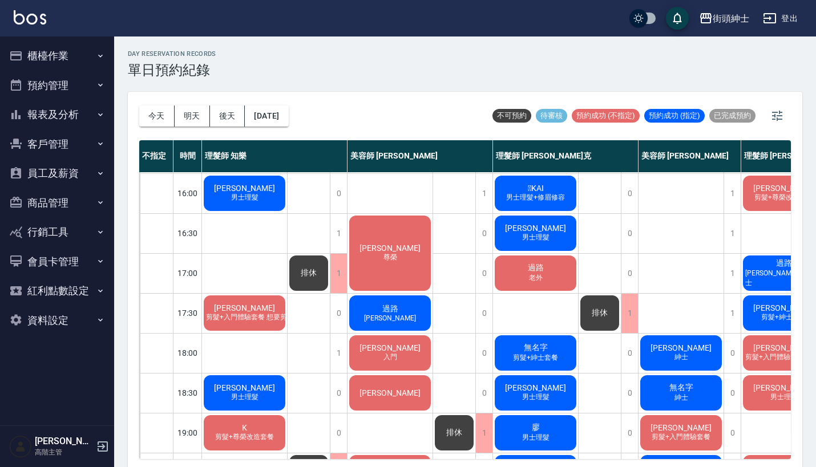
click at [305, 260] on div "排休" at bounding box center [308, 273] width 42 height 39
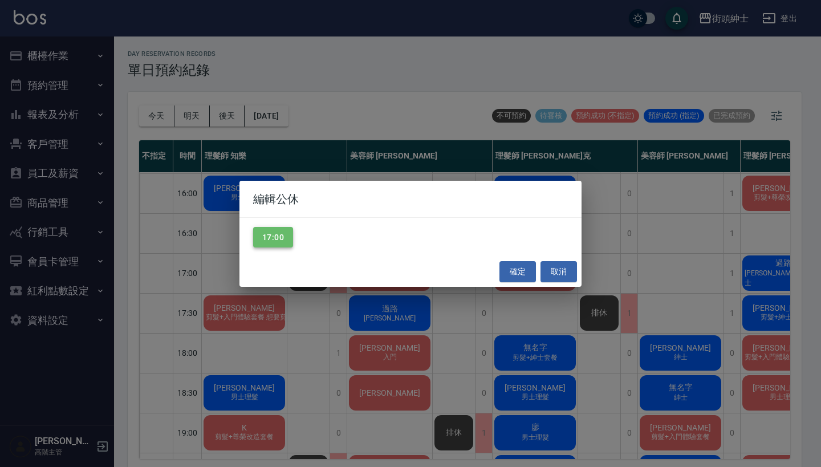
click at [270, 236] on button "17:00" at bounding box center [273, 237] width 40 height 21
click at [508, 274] on button "確定" at bounding box center [518, 271] width 37 height 21
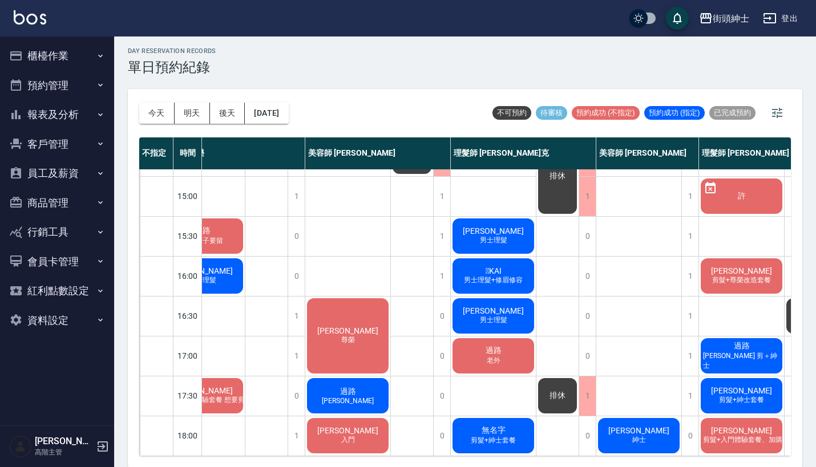
scroll to position [311, 47]
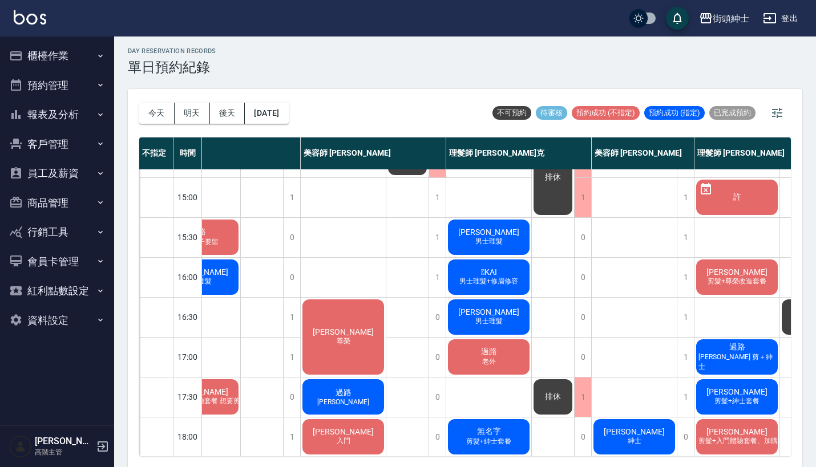
click at [499, 271] on span "KAI" at bounding box center [489, 271] width 21 height 9
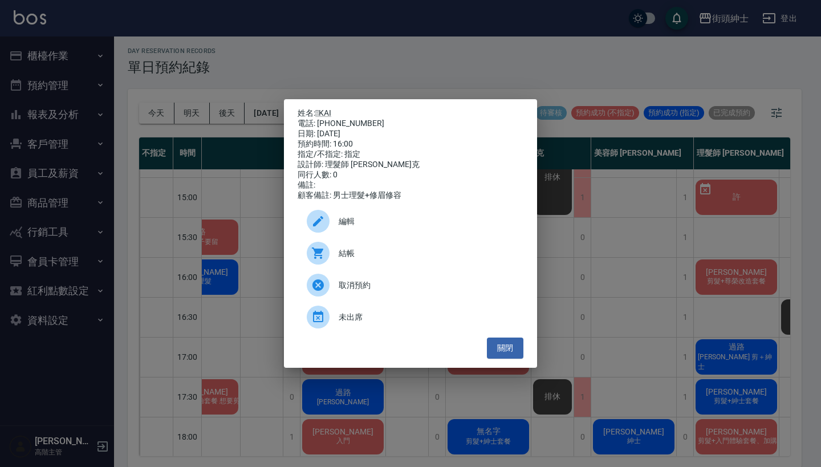
click at [607, 232] on div "姓名: KAI 電話: [PHONE_NUMBER] 日期: [DATE] 預約時間: 16:00 指定/不指定: 指定 設計師: 理髮師 [PERSON_…" at bounding box center [410, 233] width 821 height 467
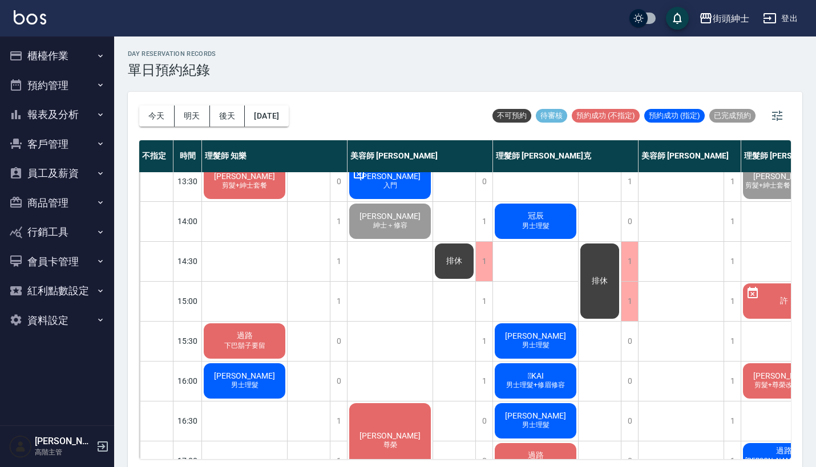
scroll to position [212, 1]
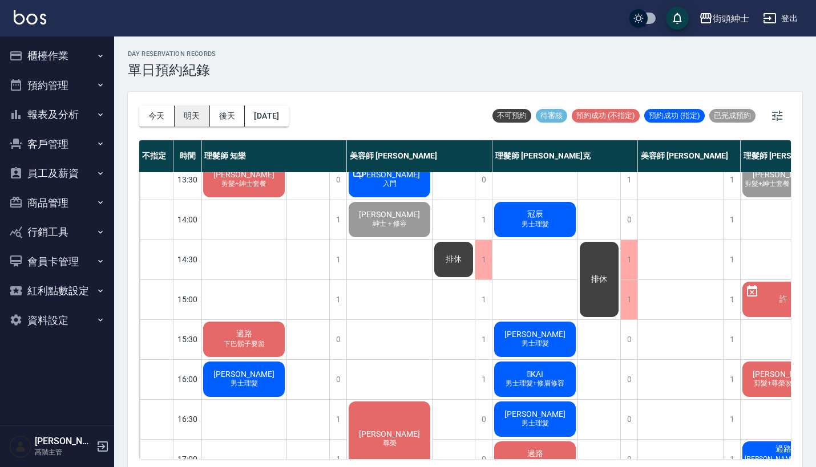
click at [191, 123] on button "明天" at bounding box center [192, 116] width 35 height 21
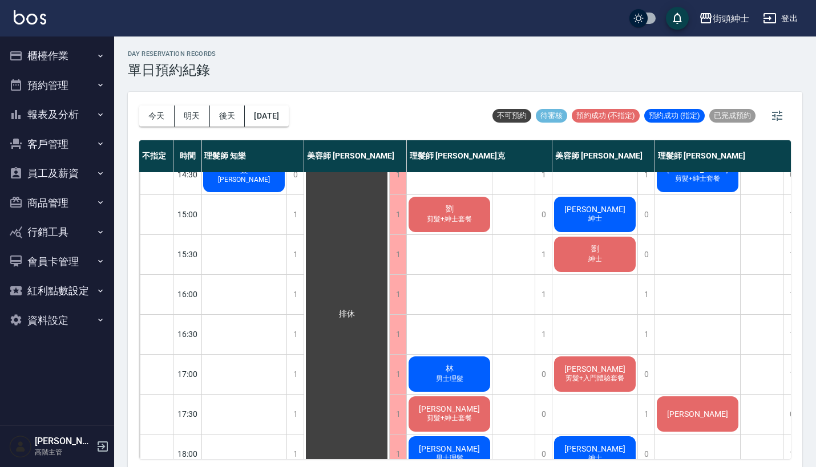
scroll to position [260, 1]
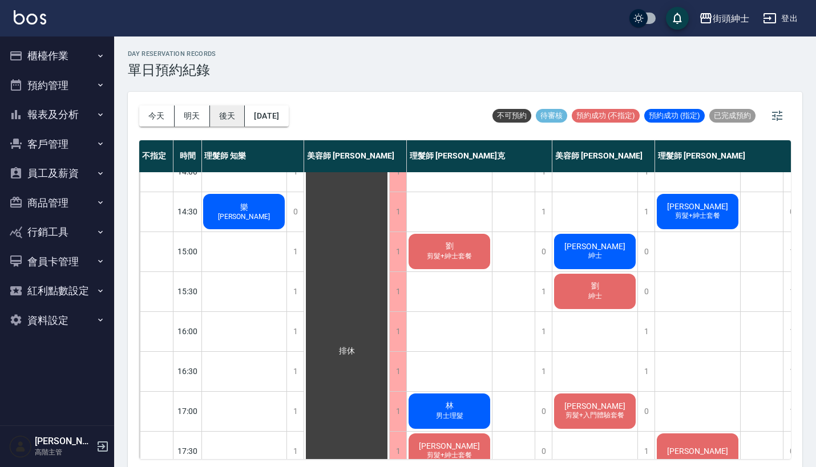
click at [229, 111] on button "後天" at bounding box center [227, 116] width 35 height 21
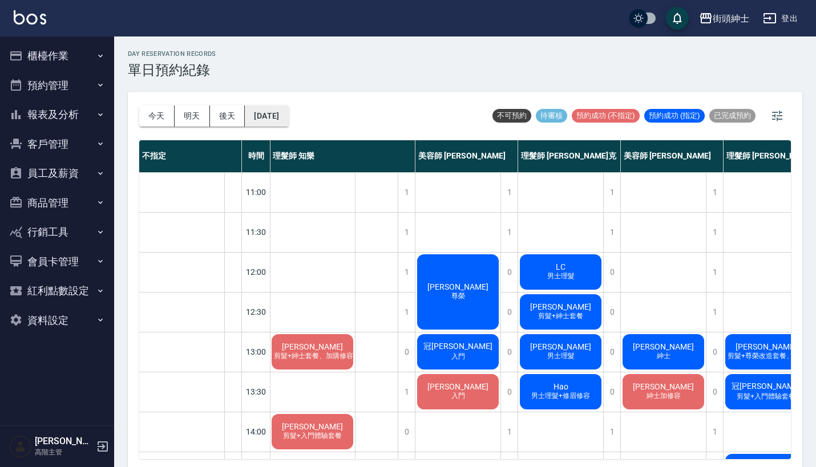
scroll to position [0, 1]
click at [288, 111] on button "[DATE]" at bounding box center [266, 116] width 43 height 21
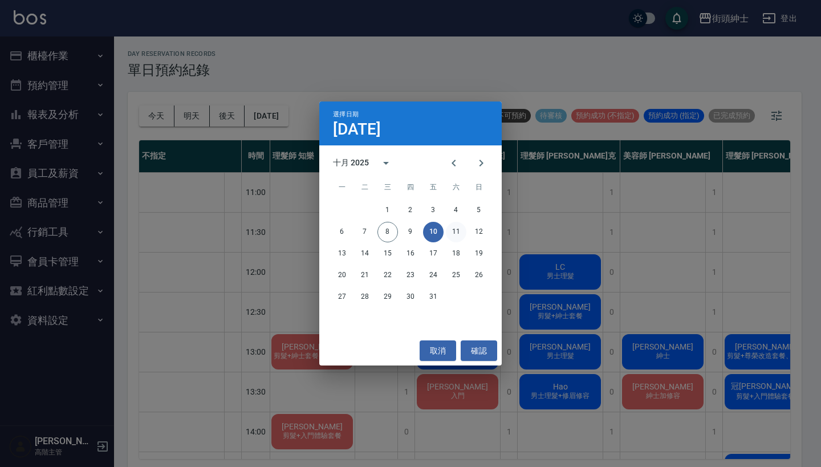
click at [461, 229] on button "11" at bounding box center [456, 232] width 21 height 21
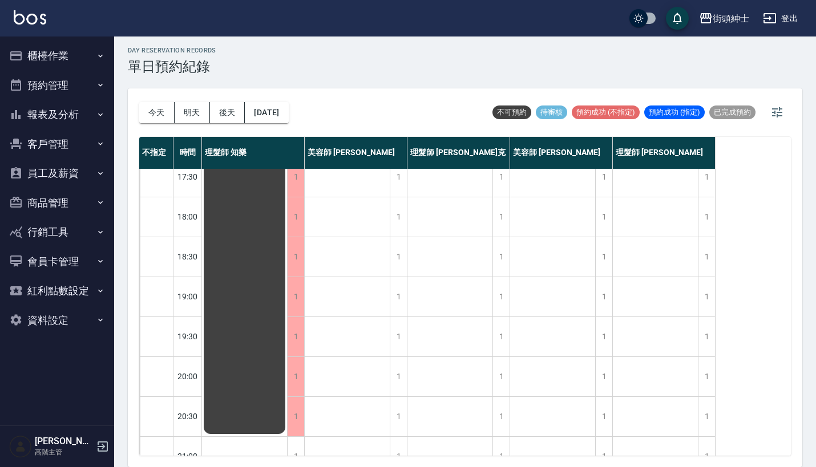
scroll to position [331, 0]
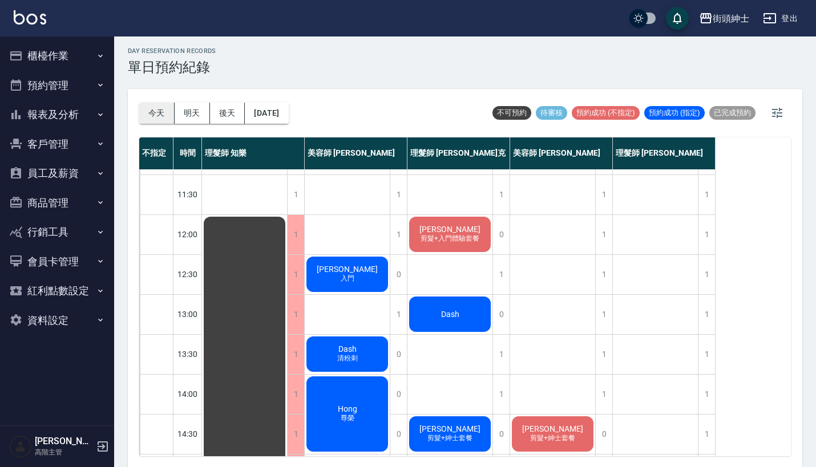
click at [161, 113] on button "今天" at bounding box center [156, 113] width 35 height 21
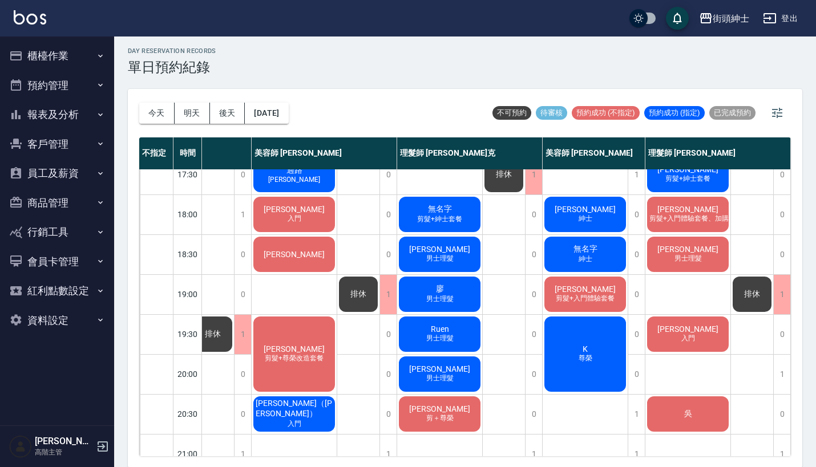
scroll to position [540, 101]
